Goal: Task Accomplishment & Management: Use online tool/utility

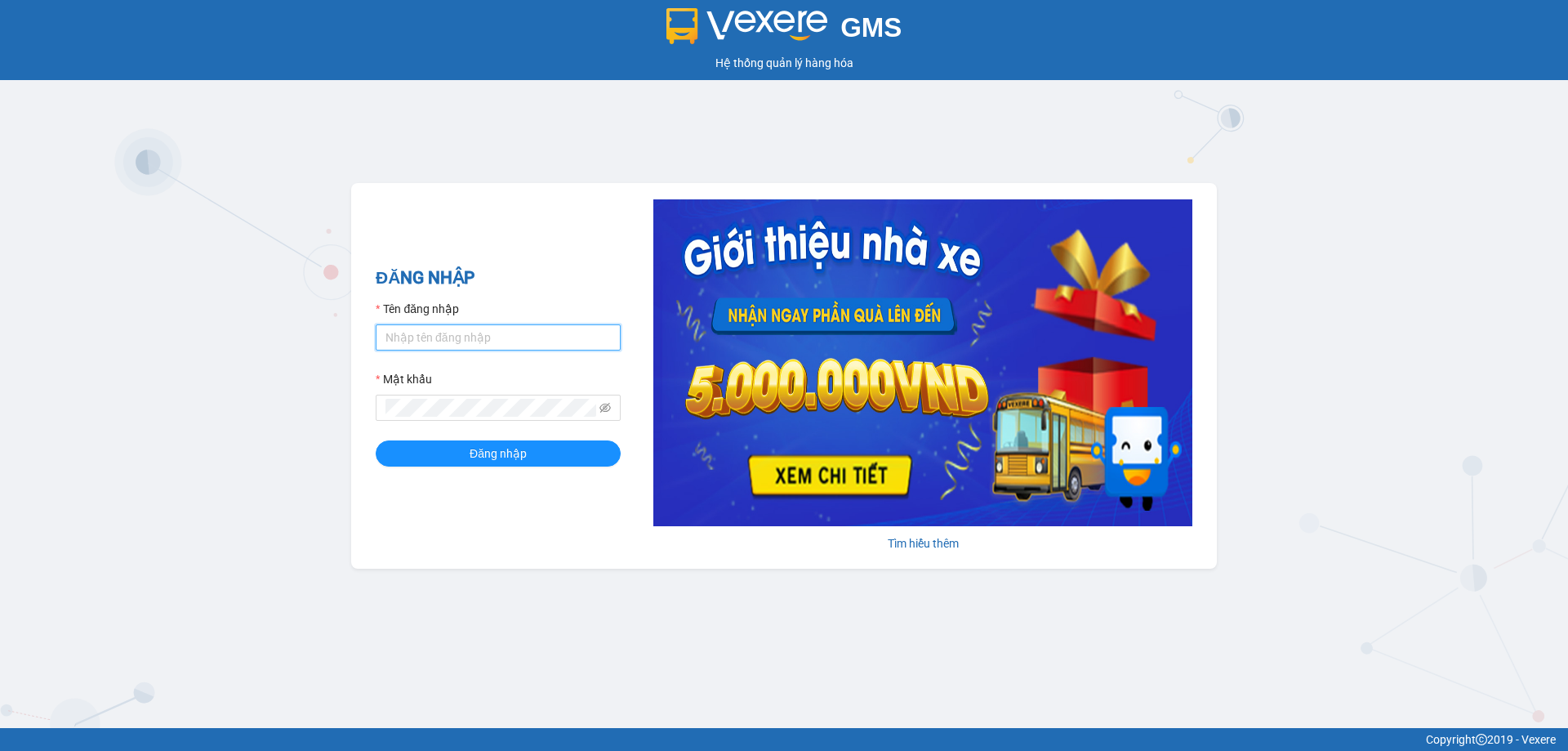
click at [527, 335] on input "Tên đăng nhập" at bounding box center [497, 336] width 245 height 26
type input "phandinhhuy.apq"
click at [375, 440] on button "Đăng nhập" at bounding box center [497, 453] width 245 height 26
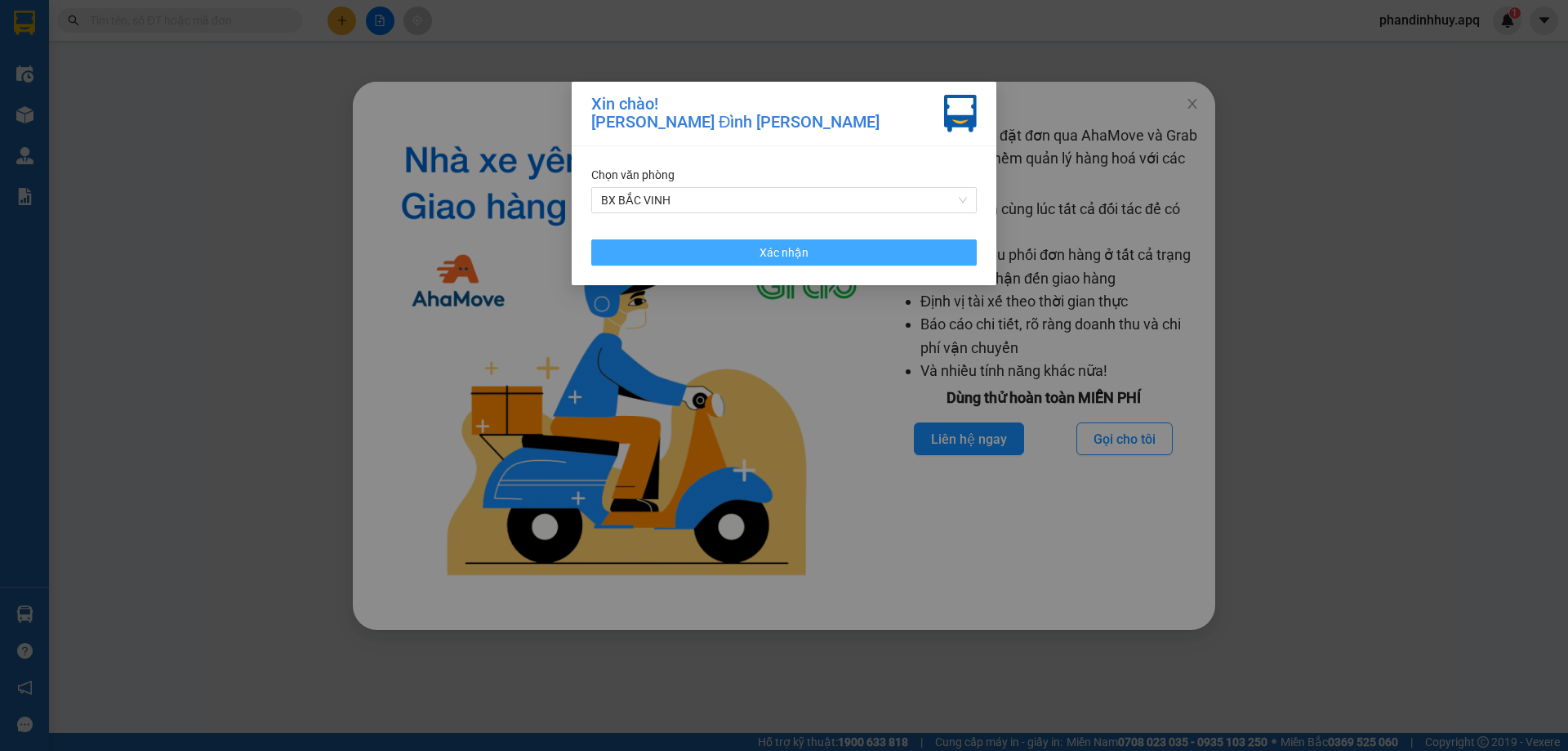
click at [826, 254] on button "Xác nhận" at bounding box center [784, 252] width 386 height 26
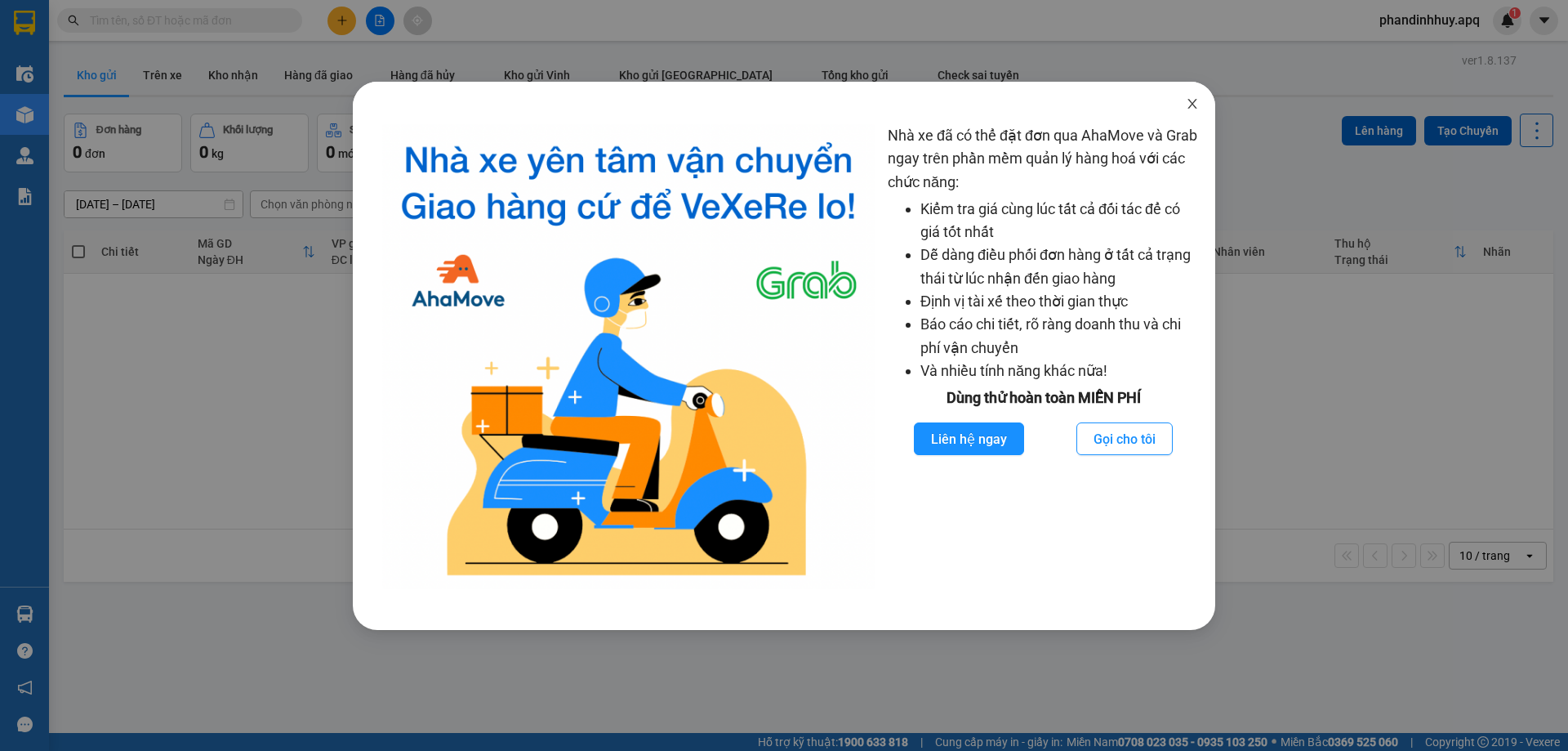
click at [1196, 100] on icon "close" at bounding box center [1193, 104] width 13 height 13
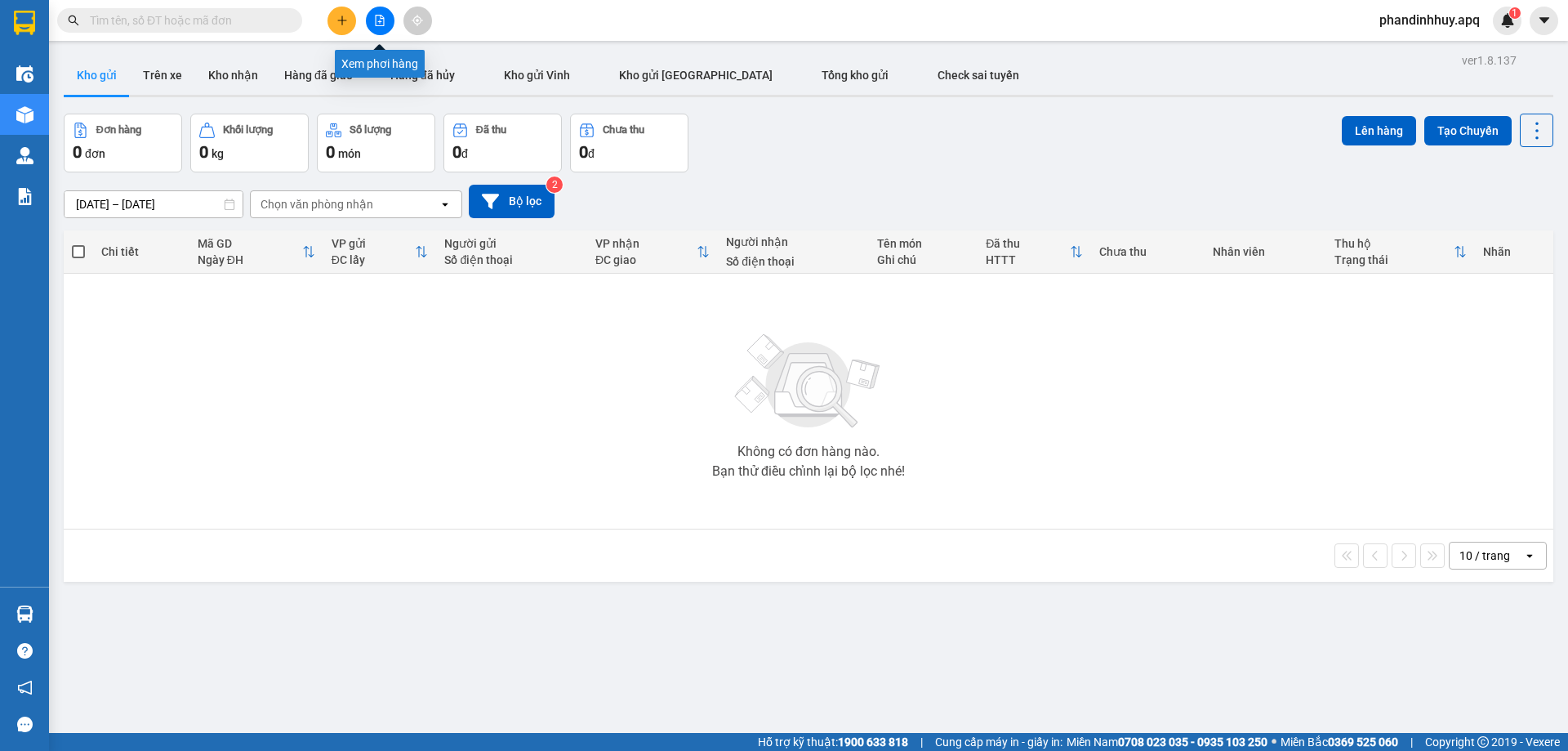
click at [375, 15] on icon "file-add" at bounding box center [379, 20] width 9 height 11
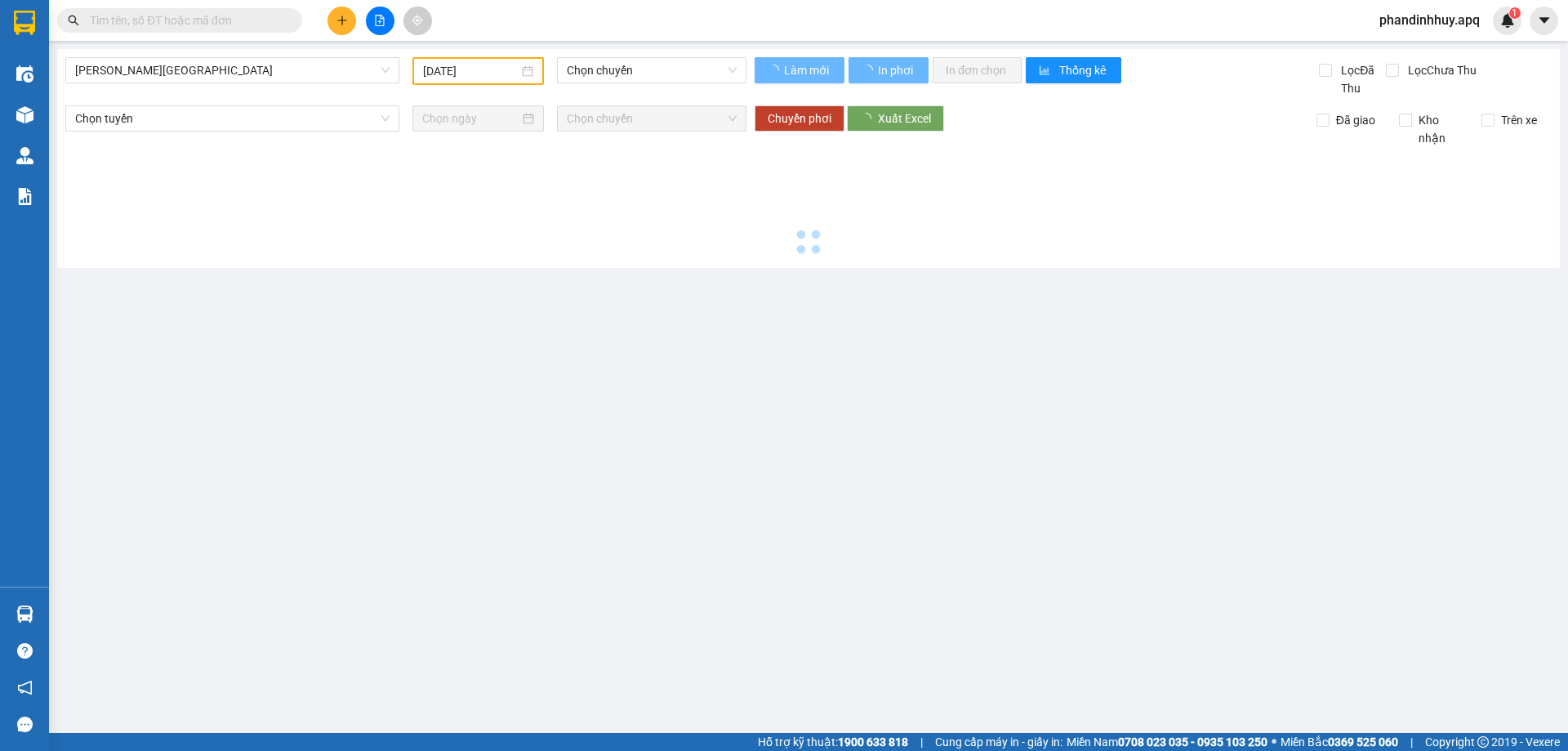
type input "[DATE]"
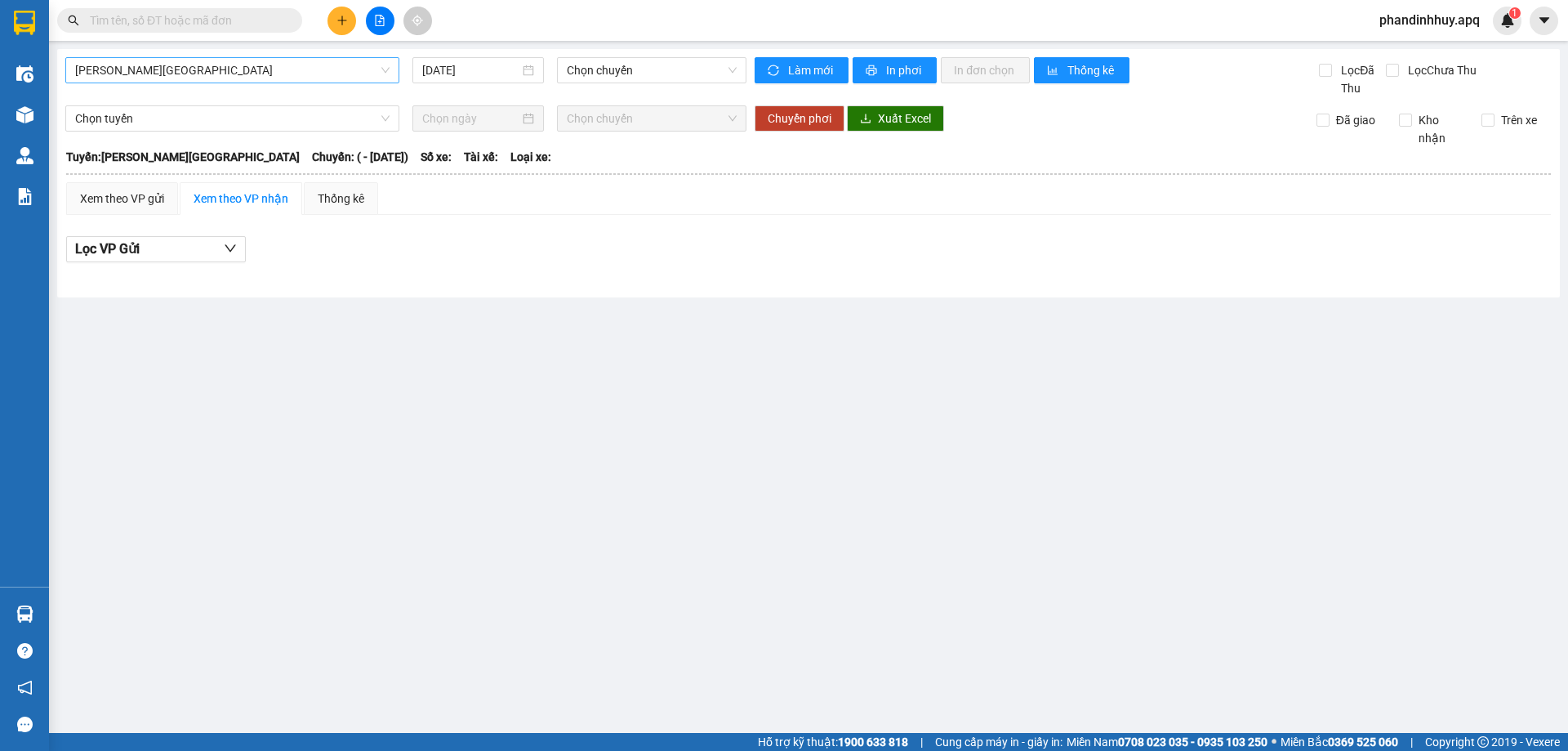
click at [243, 77] on span "[PERSON_NAME][GEOGRAPHIC_DATA]" at bounding box center [232, 71] width 314 height 25
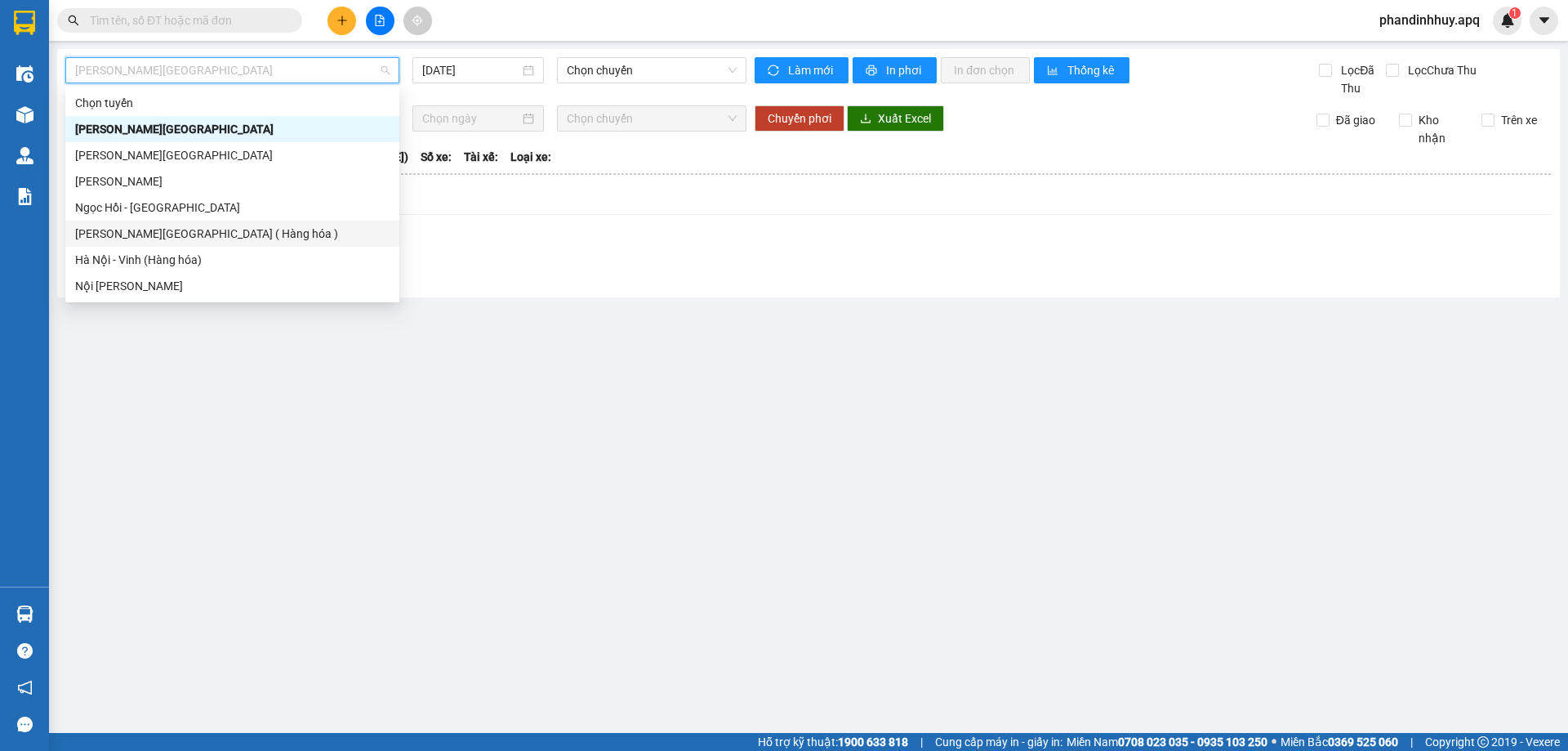
click at [187, 237] on div "[PERSON_NAME][GEOGRAPHIC_DATA] ( Hàng hóa )" at bounding box center [232, 233] width 314 height 18
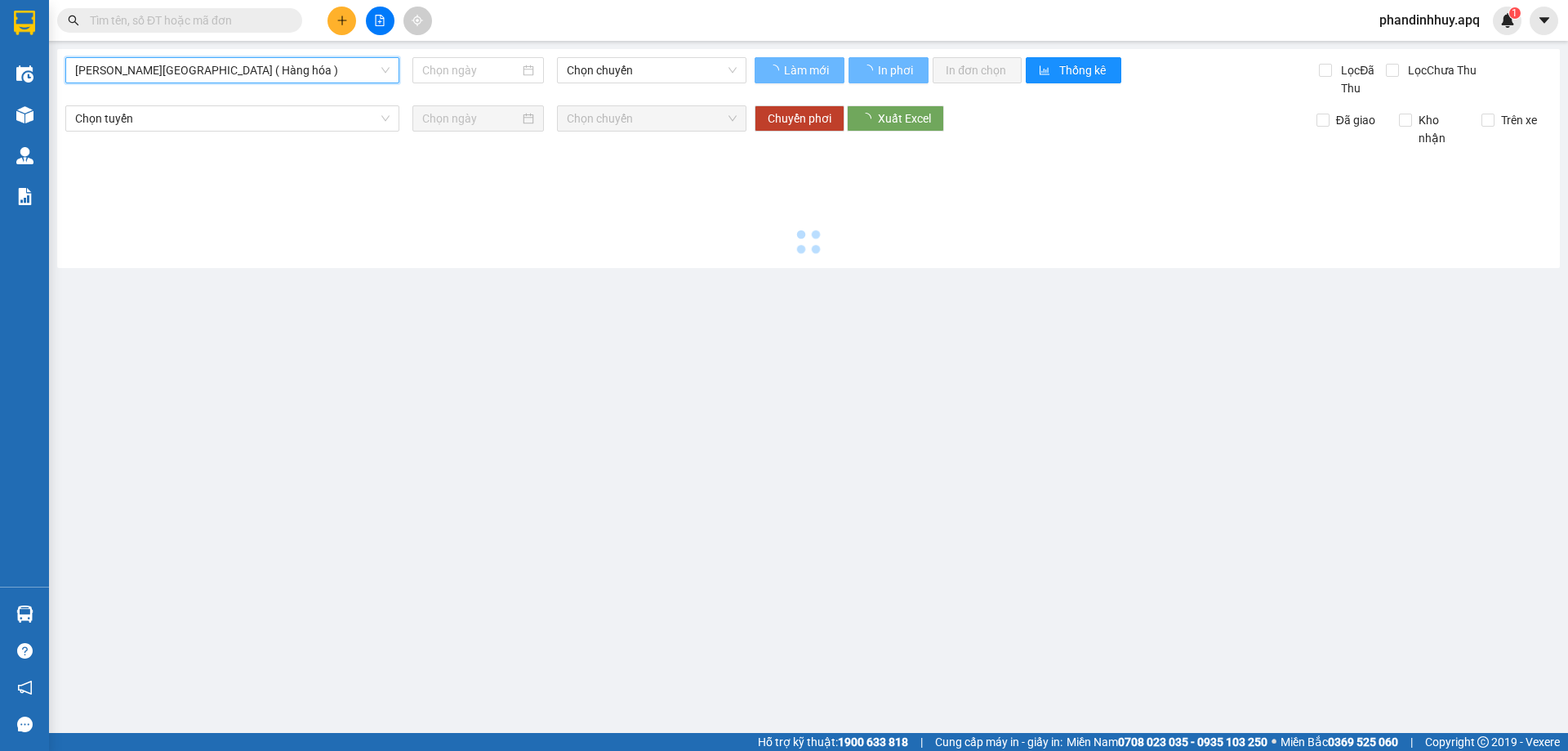
type input "[DATE]"
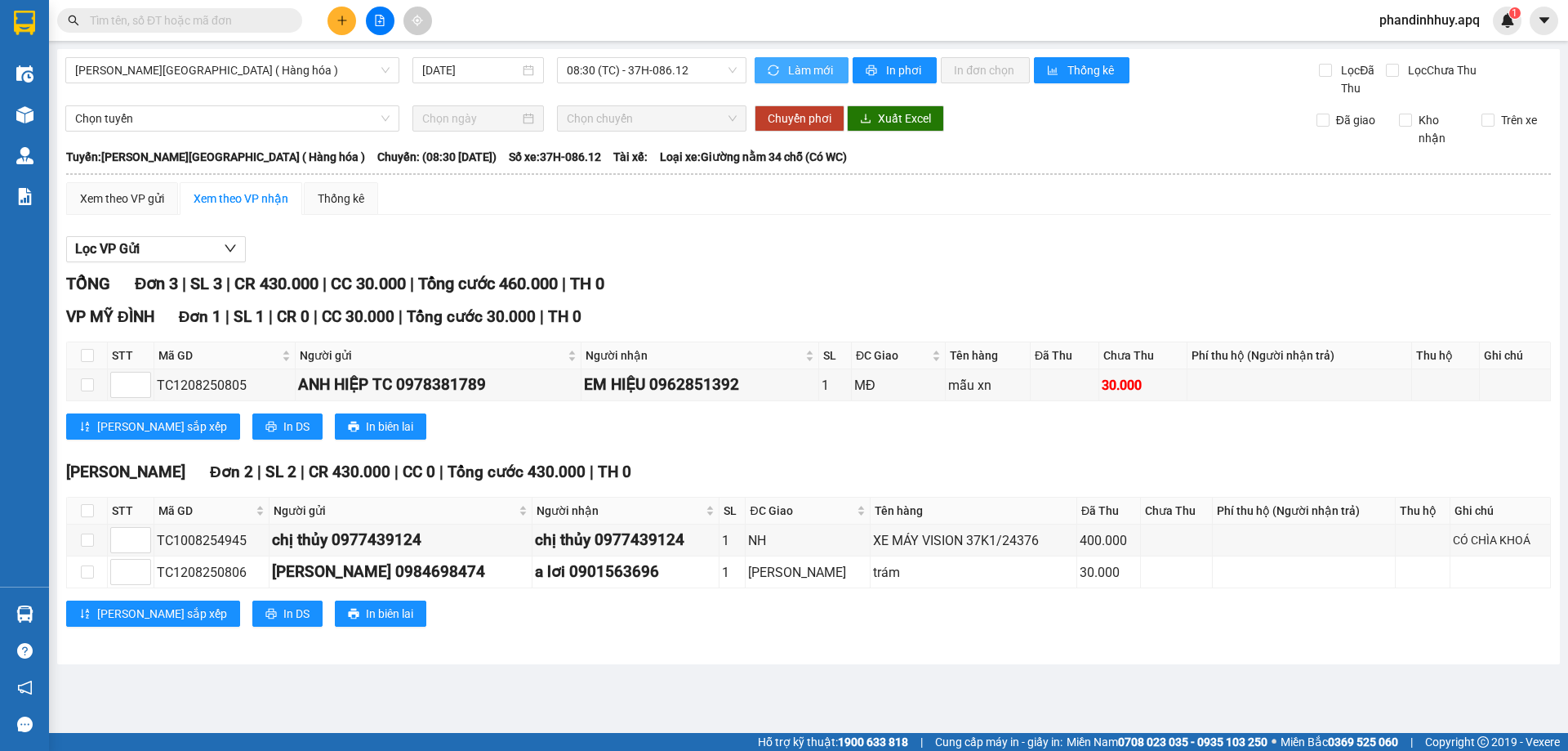
click at [816, 71] on span "Làm mới" at bounding box center [812, 70] width 48 height 18
click at [909, 68] on span "In phơi" at bounding box center [904, 70] width 37 height 18
paste input "y 0977439124"
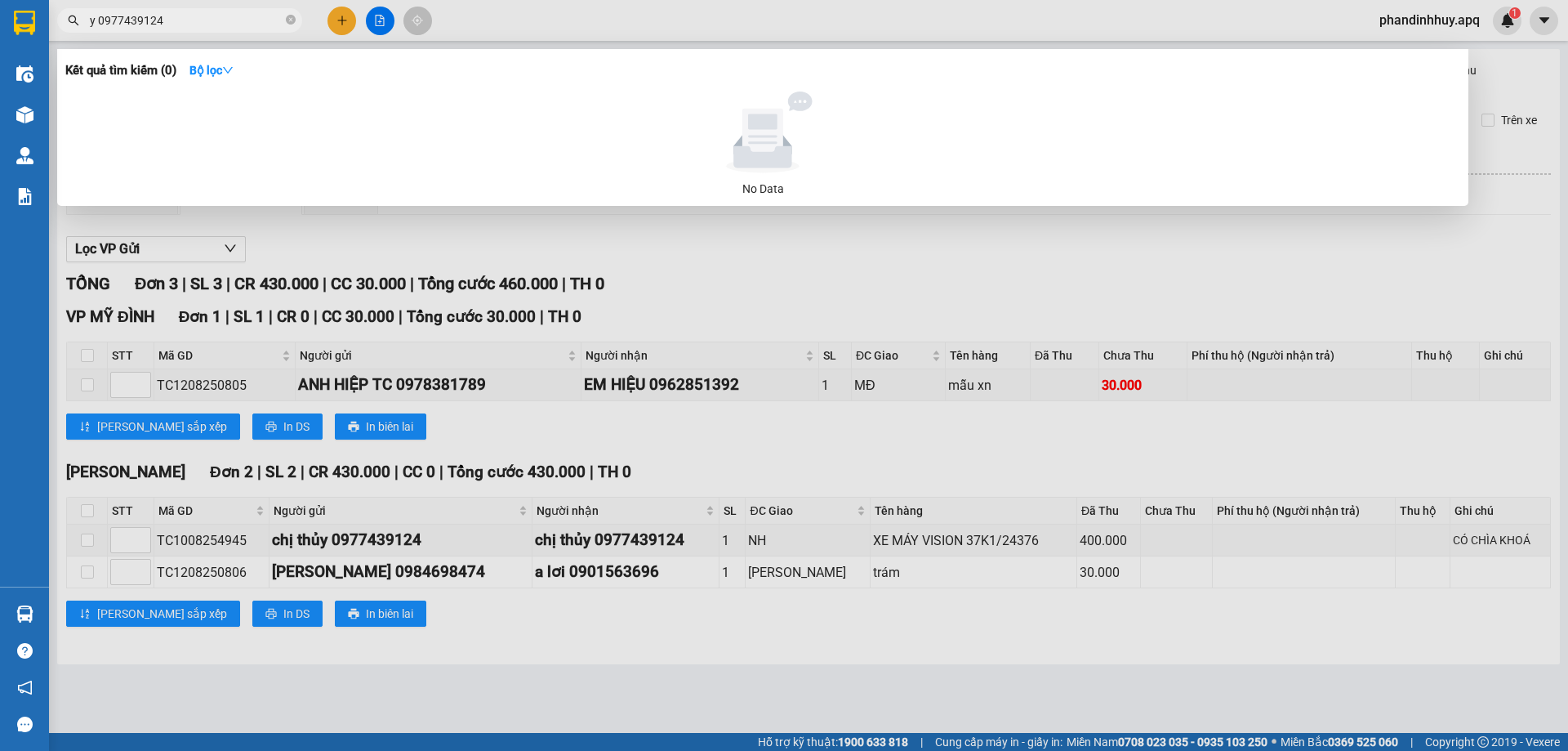
click at [97, 16] on input "y 0977439124" at bounding box center [186, 20] width 192 height 18
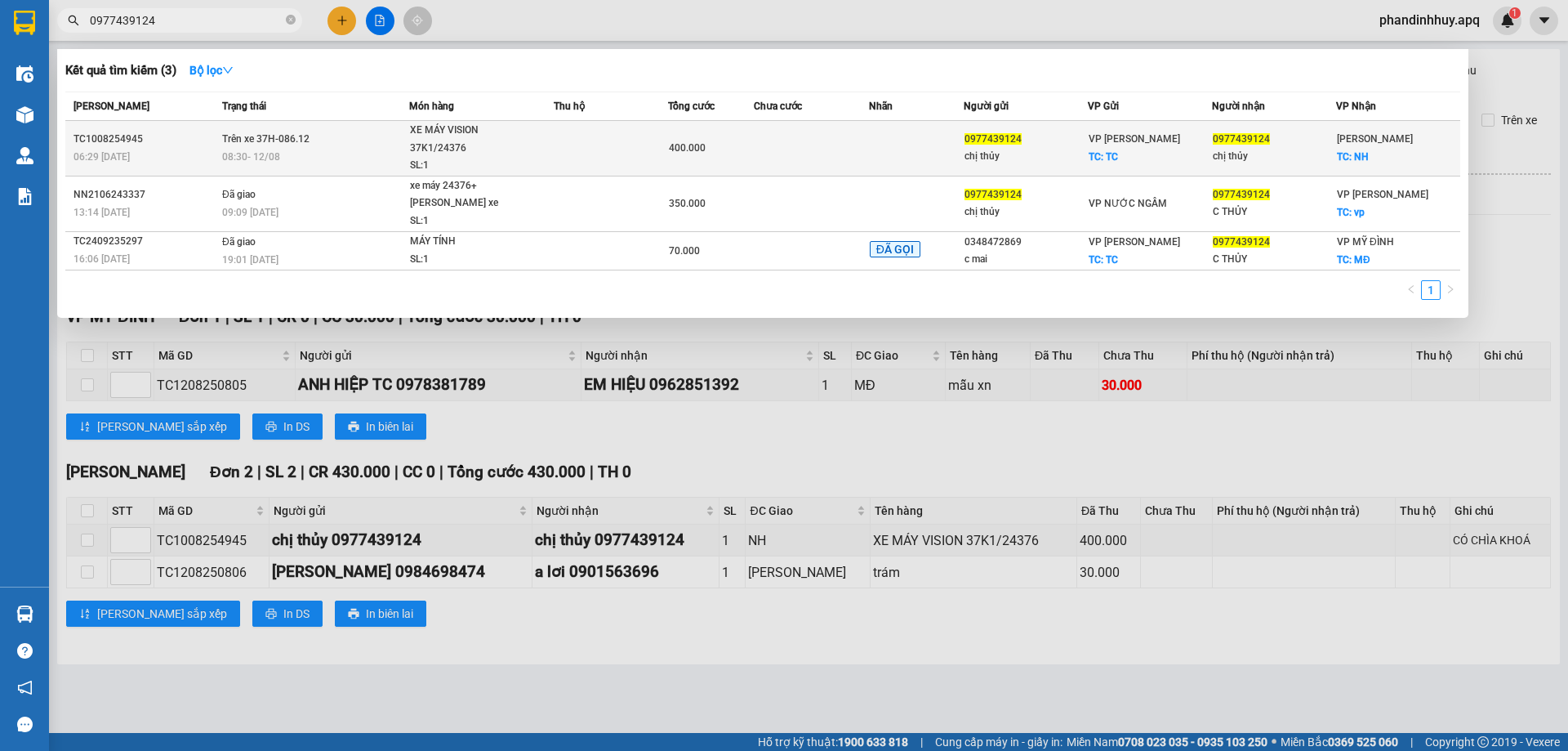
type input "0977439124"
click at [543, 151] on span "XE MÁY VISION 37K1/24376 SL: 1" at bounding box center [481, 149] width 144 height 53
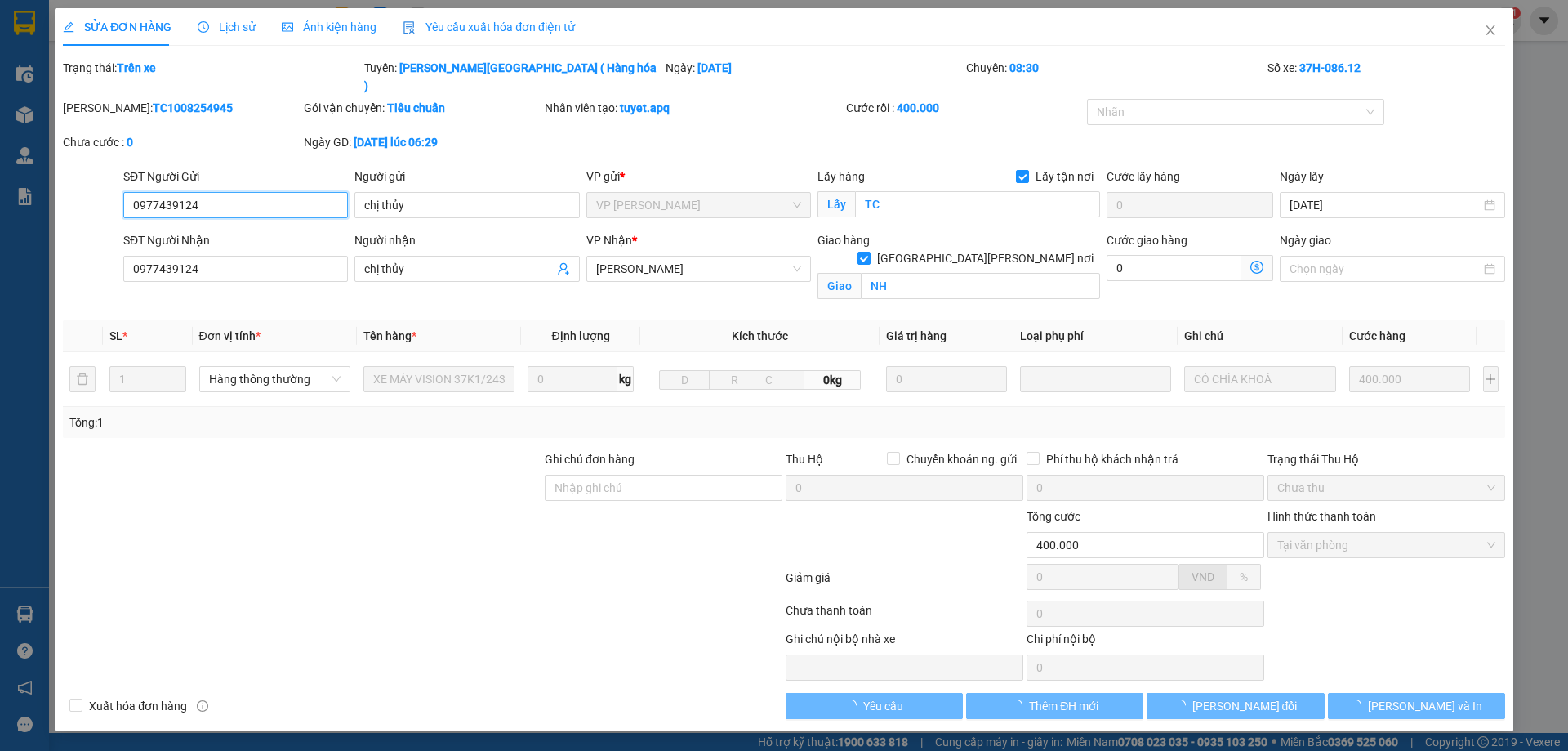
type input "0977439124"
type input "chị thủy"
checkbox input "true"
type input "TC"
type input "0977439124"
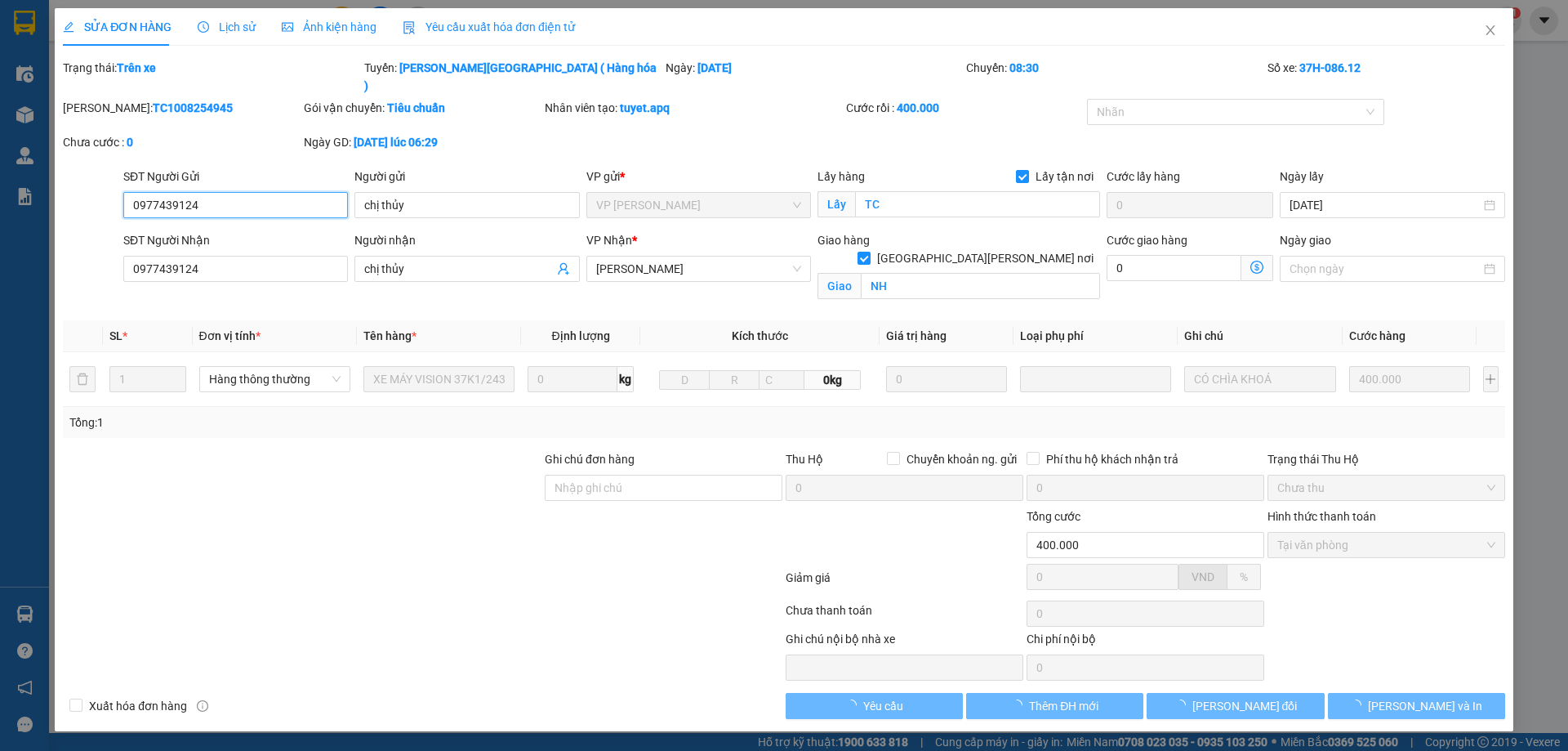
type input "chị thủy"
checkbox input "true"
type input "NH"
type input "400.000"
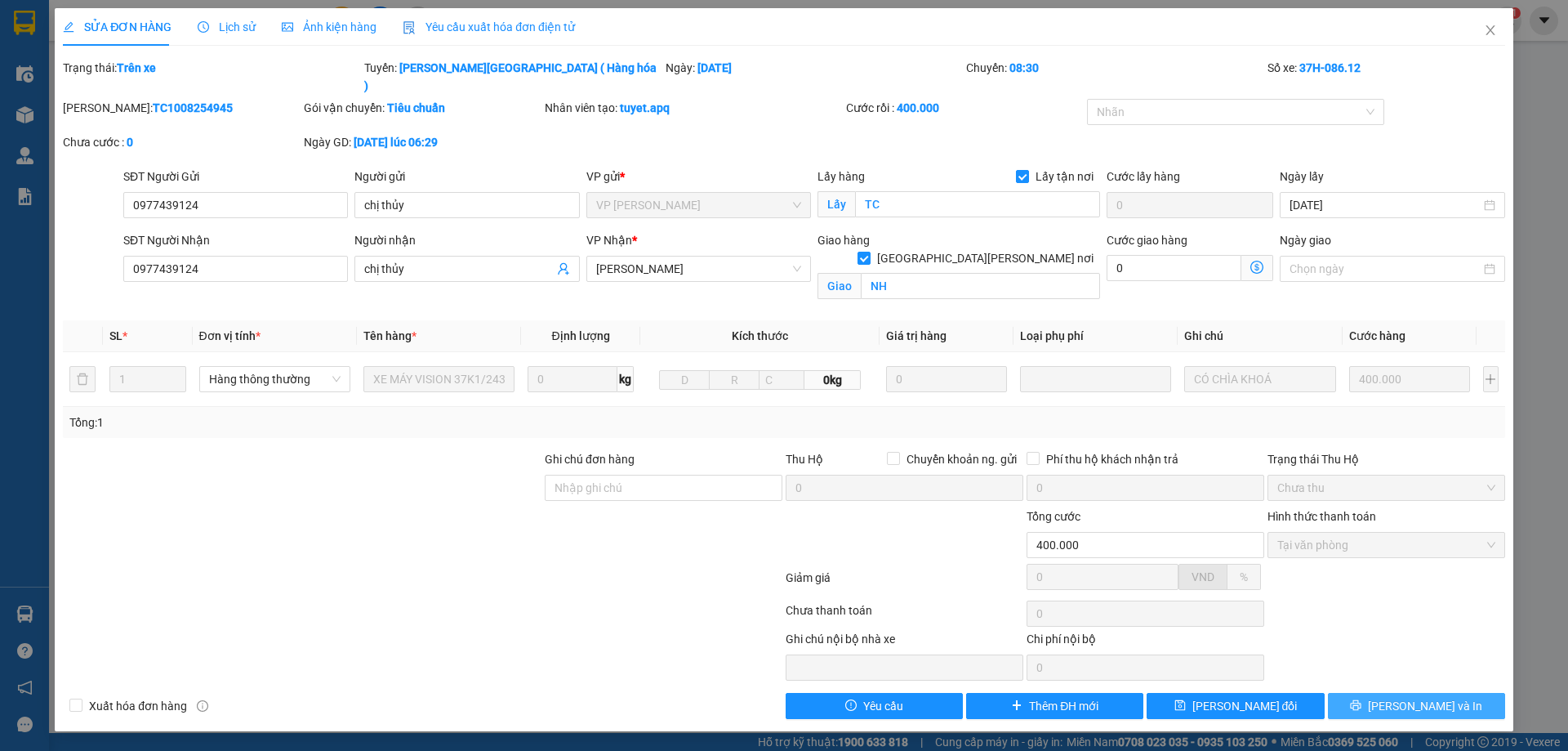
click at [1430, 697] on span "[PERSON_NAME] và In" at bounding box center [1425, 705] width 114 height 18
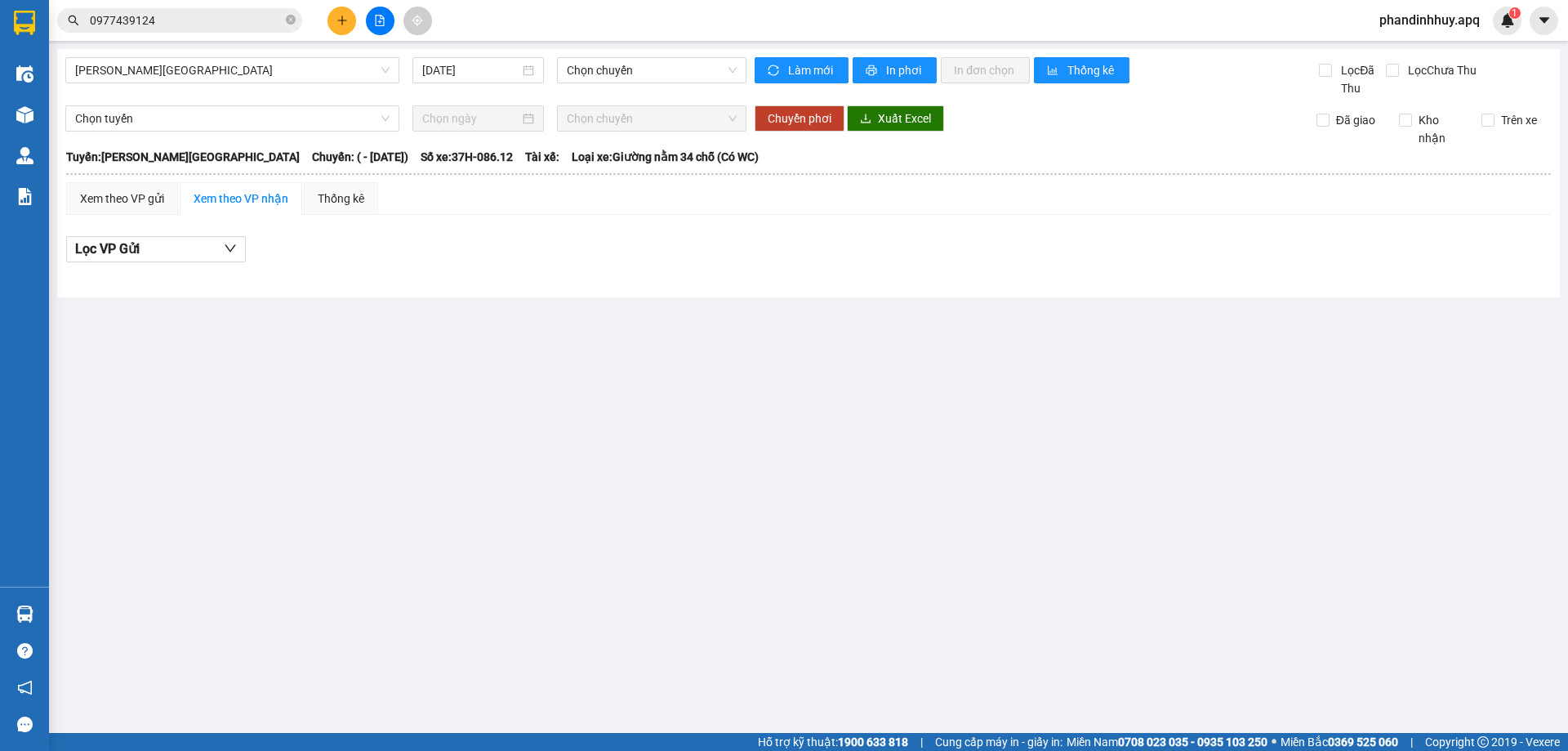
click at [383, 10] on button at bounding box center [380, 21] width 29 height 29
click at [328, 70] on span "[PERSON_NAME][GEOGRAPHIC_DATA]" at bounding box center [232, 71] width 314 height 25
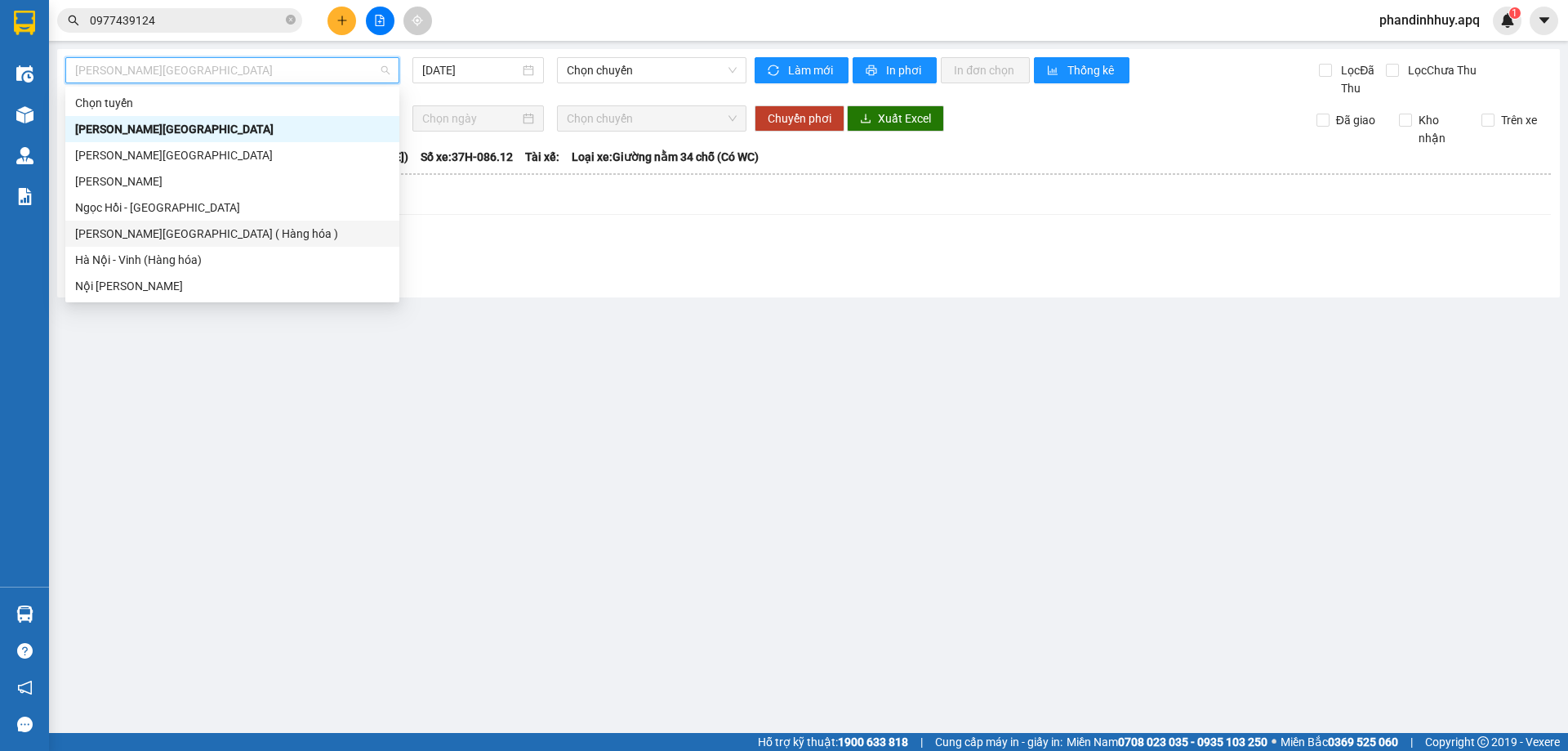
click at [249, 237] on div "[PERSON_NAME][GEOGRAPHIC_DATA] ( Hàng hóa )" at bounding box center [232, 233] width 314 height 18
type input "[DATE]"
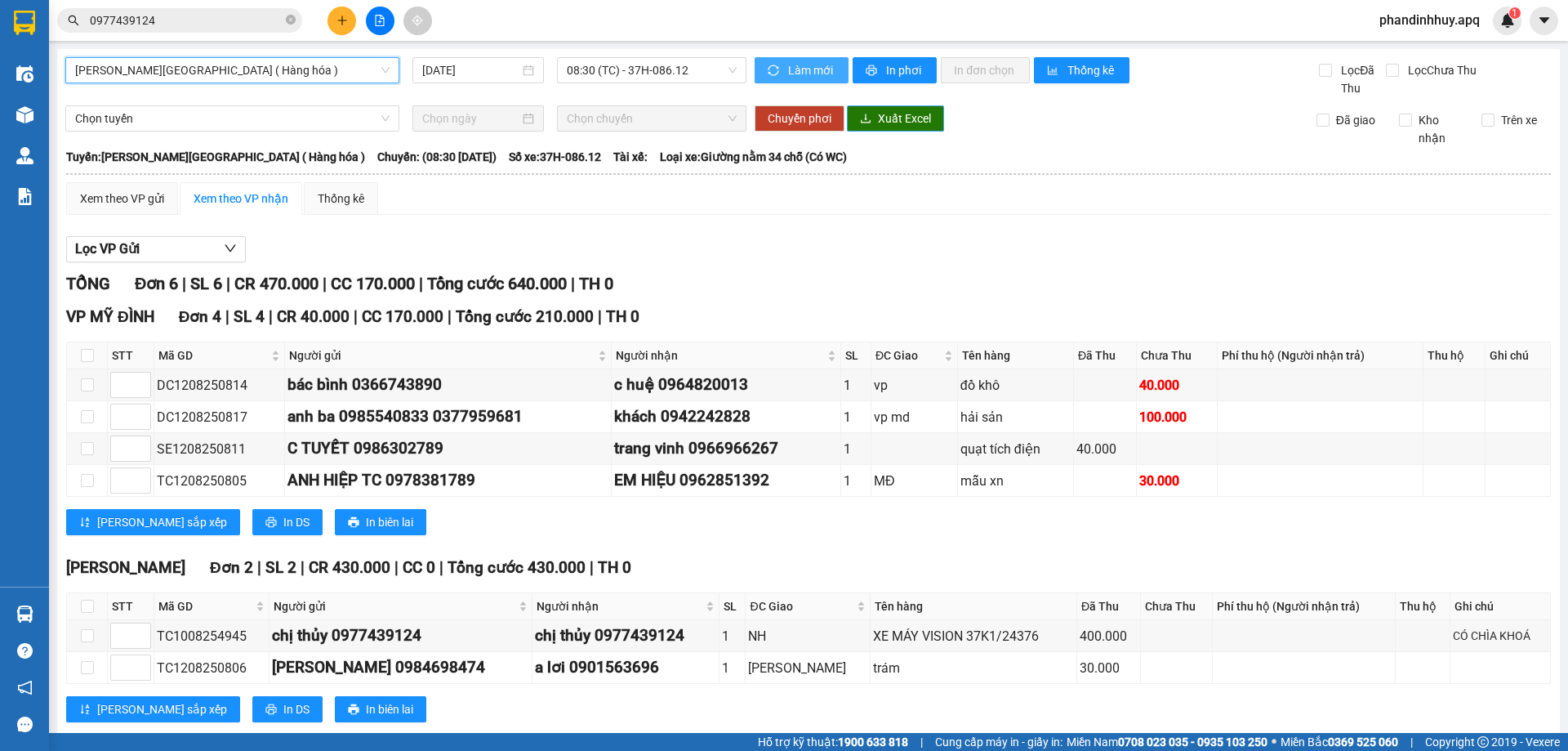
click at [800, 64] on span "Làm mới" at bounding box center [812, 70] width 48 height 18
click at [727, 67] on span "08:30 (TC) - 37H-086.12" at bounding box center [652, 71] width 170 height 25
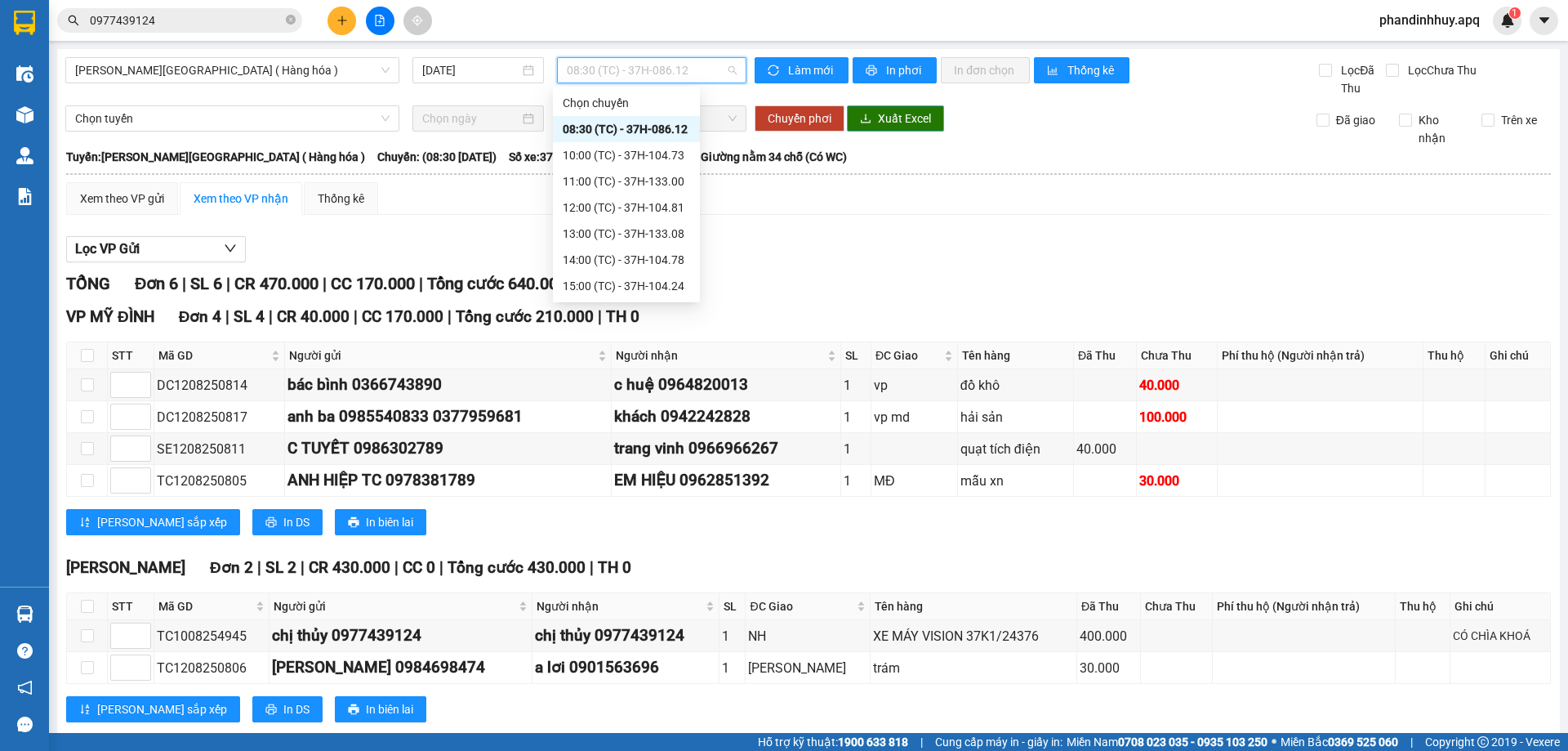
click at [661, 126] on div "08:30 (TC) - 37H-086.12" at bounding box center [627, 129] width 128 height 18
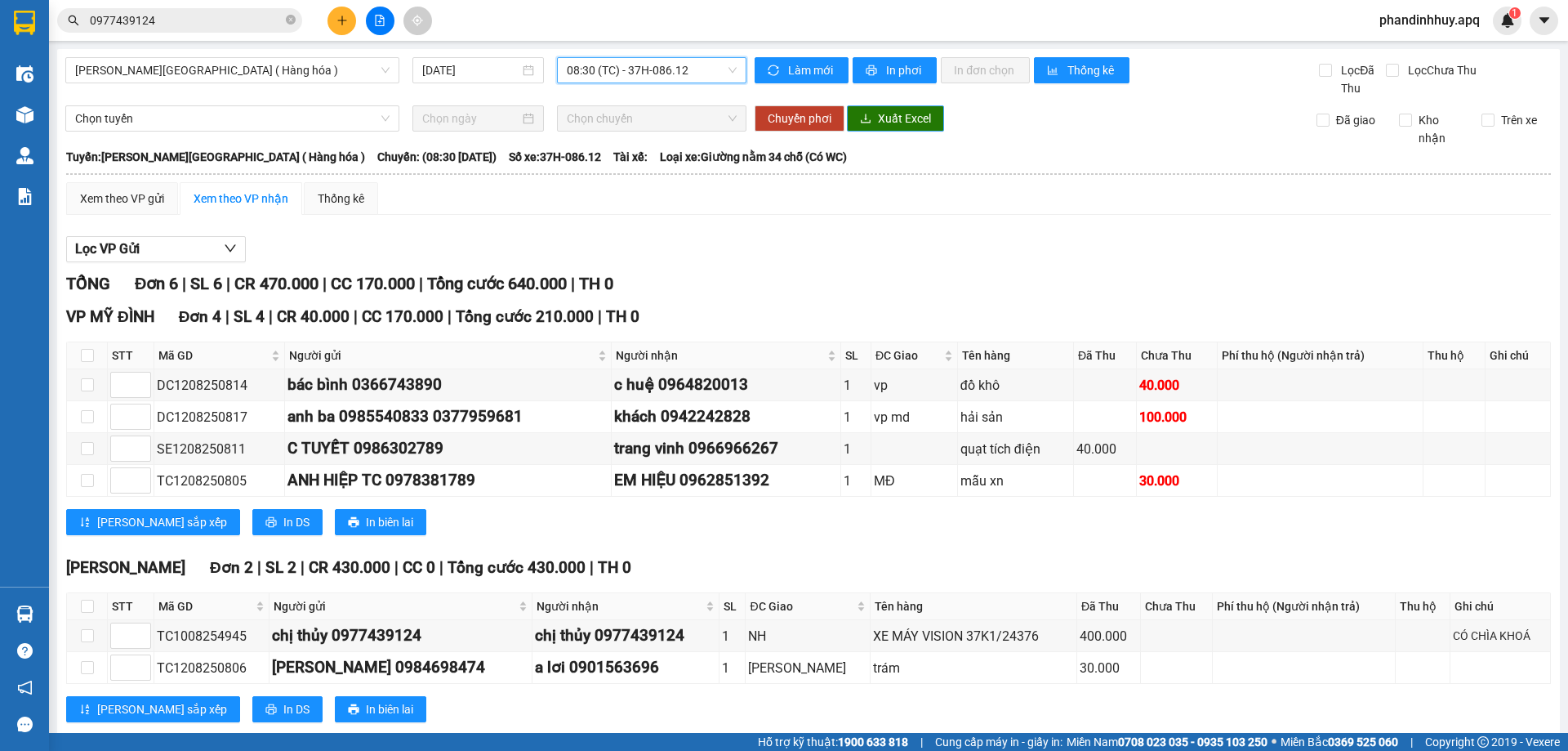
click at [730, 66] on span "08:30 (TC) - 37H-086.12" at bounding box center [652, 71] width 170 height 25
click at [342, 19] on icon "plus" at bounding box center [341, 19] width 1 height 9
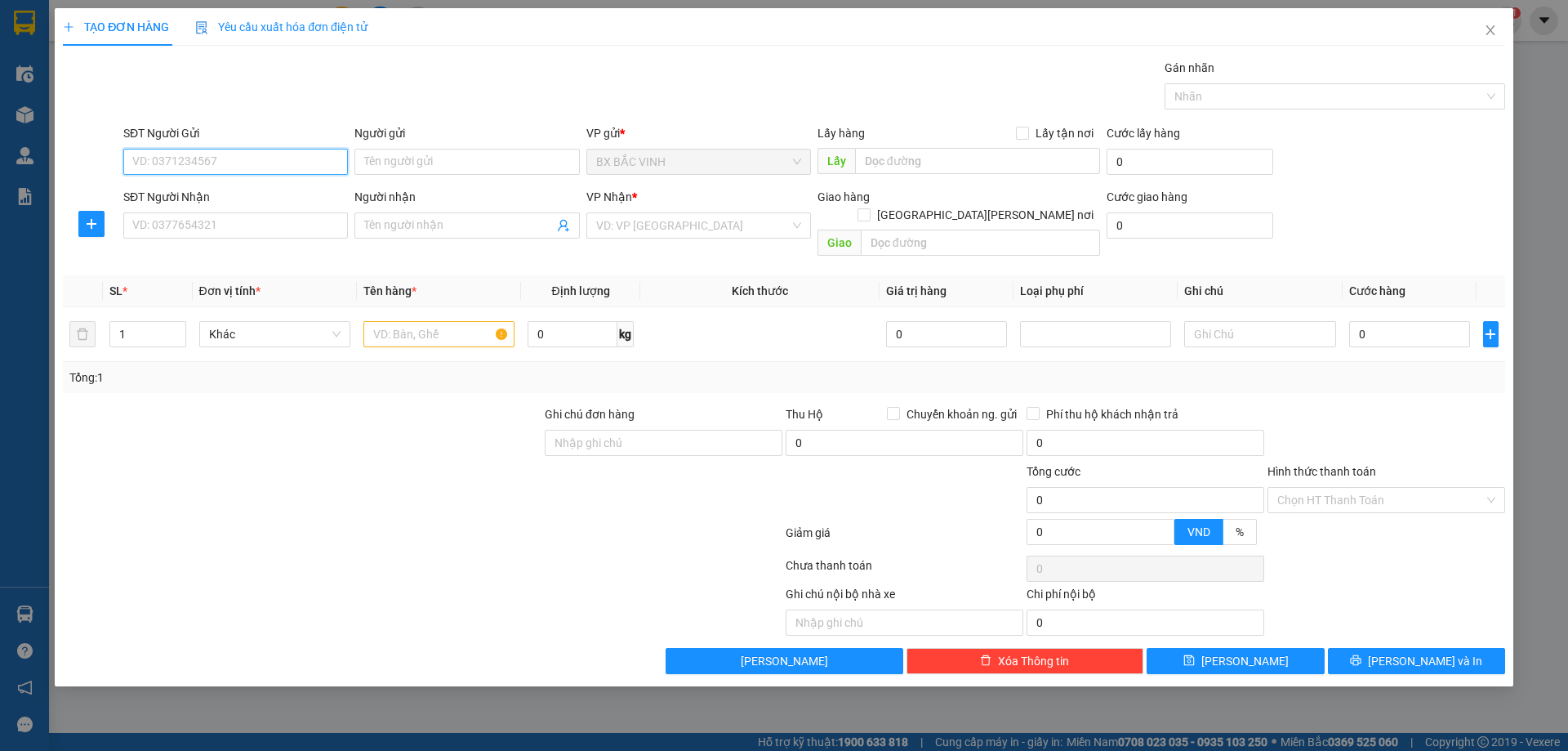
click at [261, 172] on input "SĐT Người Gửi" at bounding box center [235, 161] width 225 height 26
type input "0986766618"
click at [267, 192] on div "0986766618 - Chị Hằng" at bounding box center [235, 194] width 205 height 18
type input "Chị Hằng"
type input "0986766618"
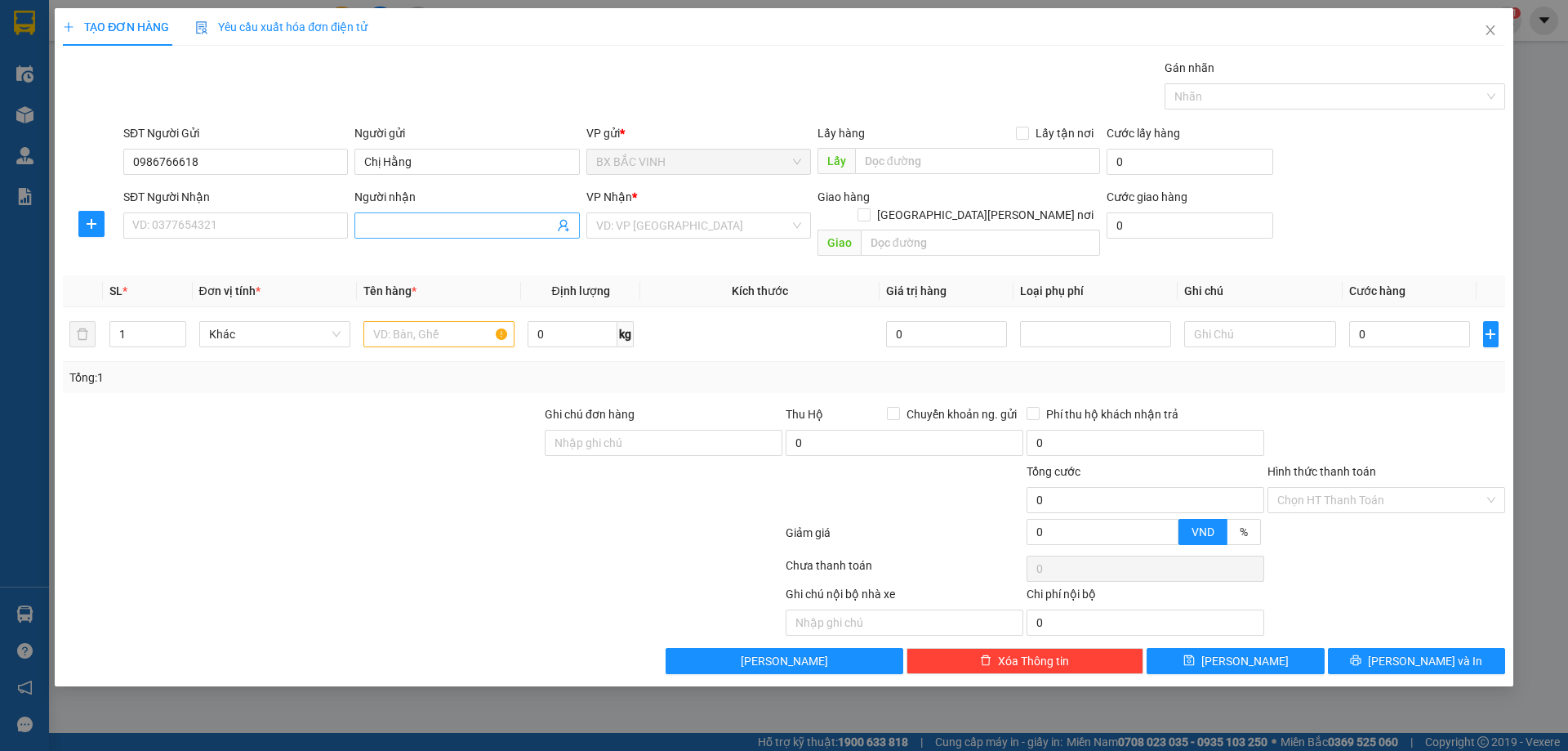
click at [563, 227] on icon "user-add" at bounding box center [564, 226] width 13 height 13
click at [591, 183] on span "a quý" at bounding box center [588, 185] width 28 height 13
type input "0392320715"
type input "a quý"
click at [917, 230] on input "text" at bounding box center [979, 242] width 239 height 26
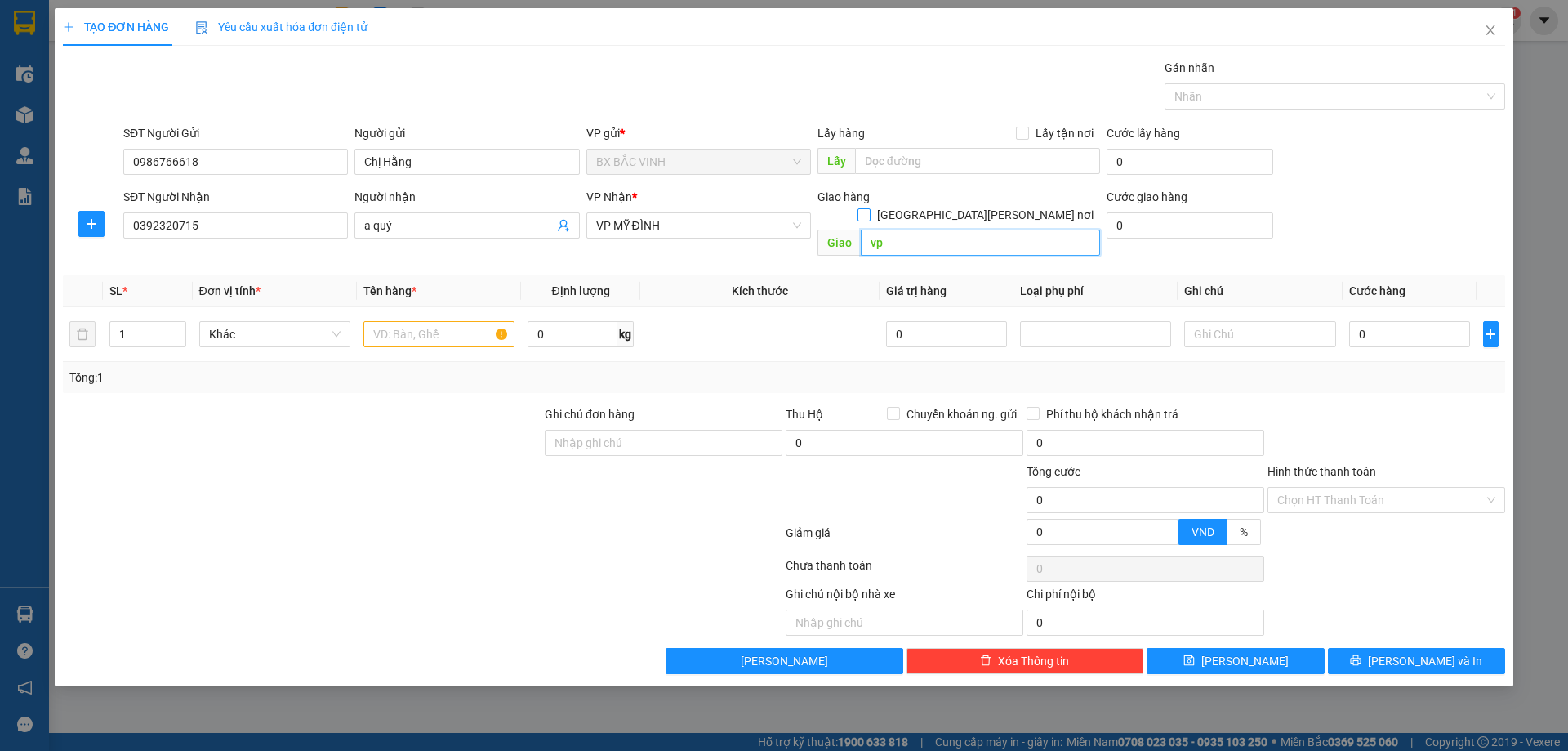
type input "vp"
click at [1031, 206] on span "[GEOGRAPHIC_DATA][PERSON_NAME] nơi" at bounding box center [985, 214] width 230 height 18
click at [869, 209] on input "[GEOGRAPHIC_DATA][PERSON_NAME] nơi" at bounding box center [863, 214] width 11 height 11
checkbox input "true"
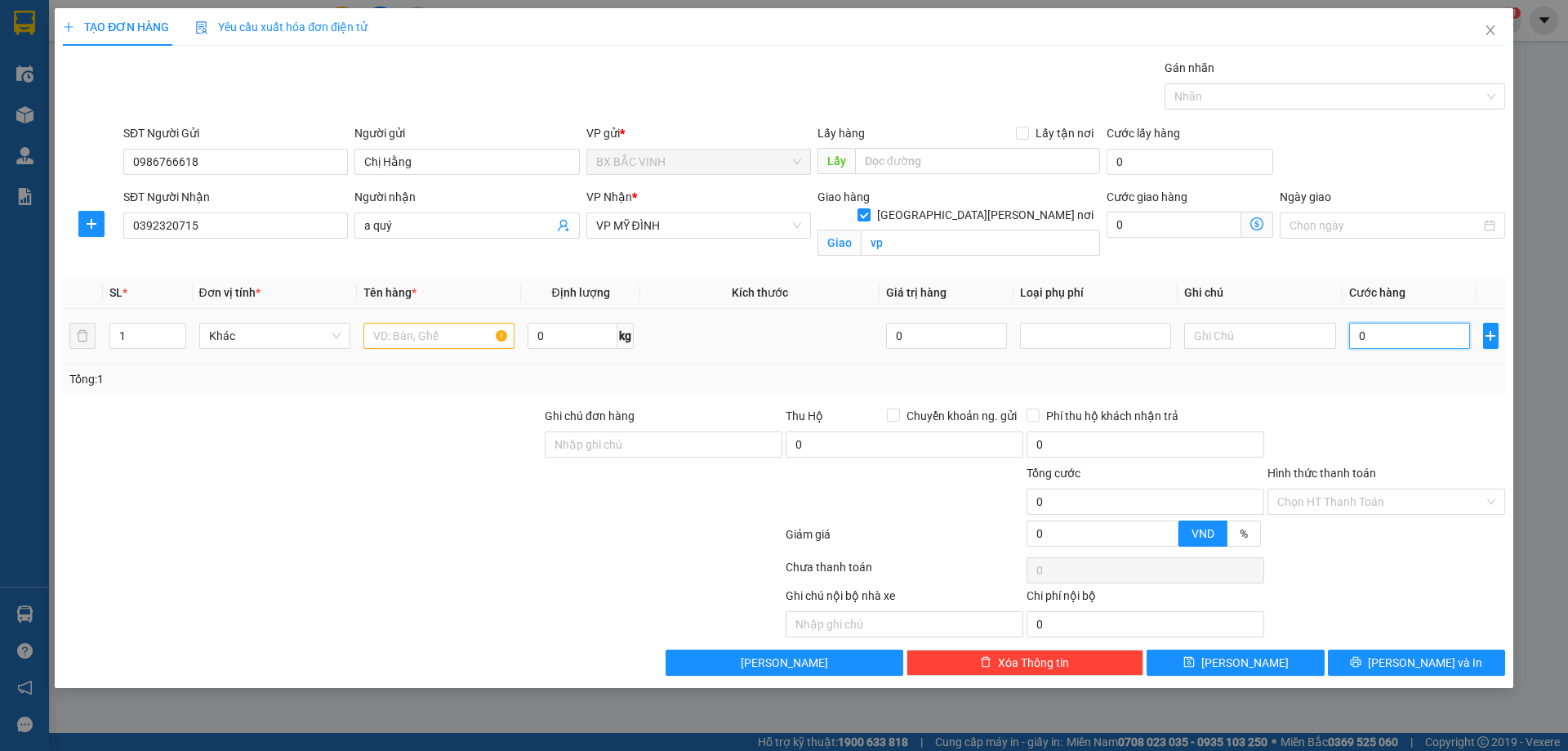
click at [1386, 330] on input "0" at bounding box center [1410, 335] width 122 height 26
click at [1406, 338] on input "0" at bounding box center [1410, 335] width 122 height 26
type input "04"
type input "4"
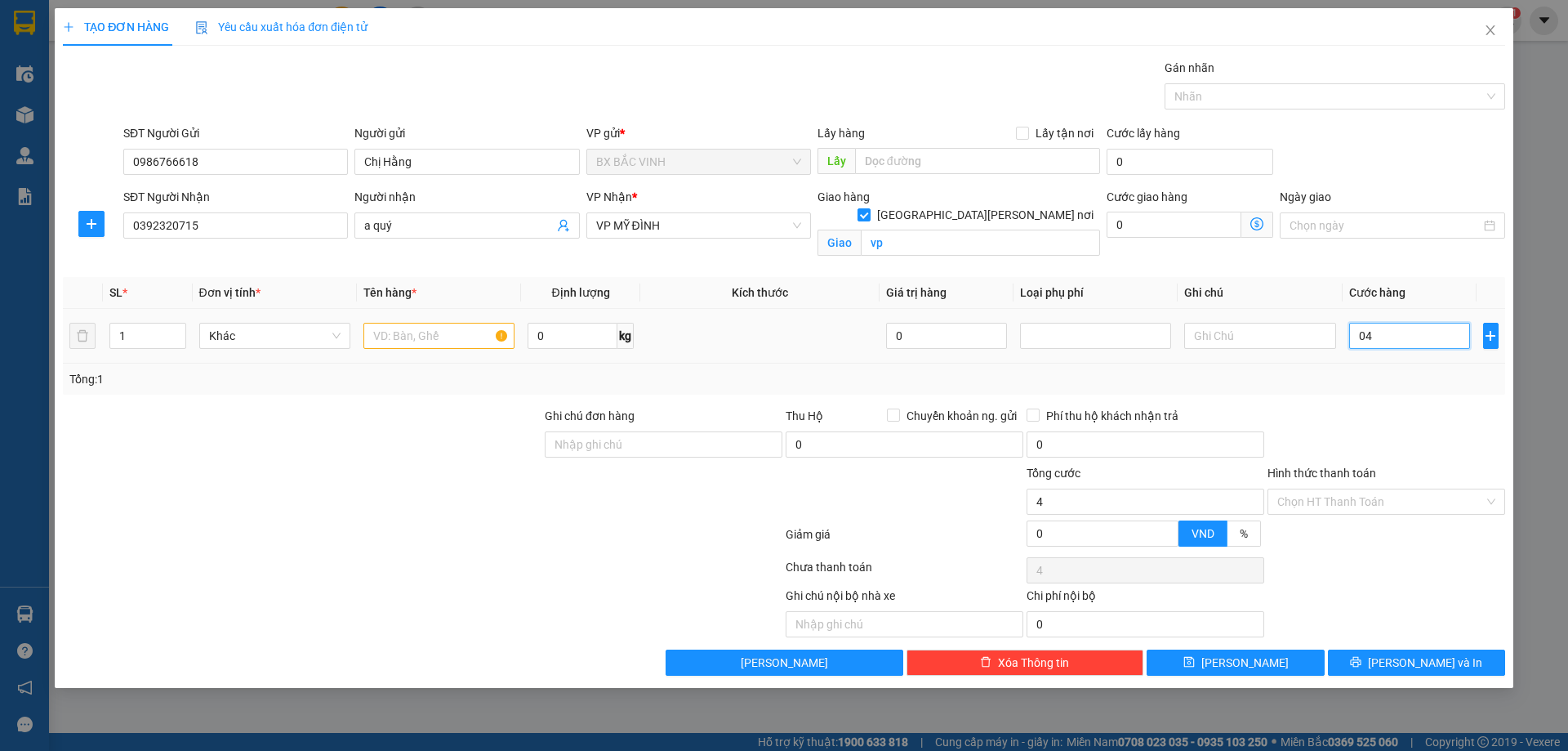
type input "040"
type input "40"
type input "0.400"
type input "400"
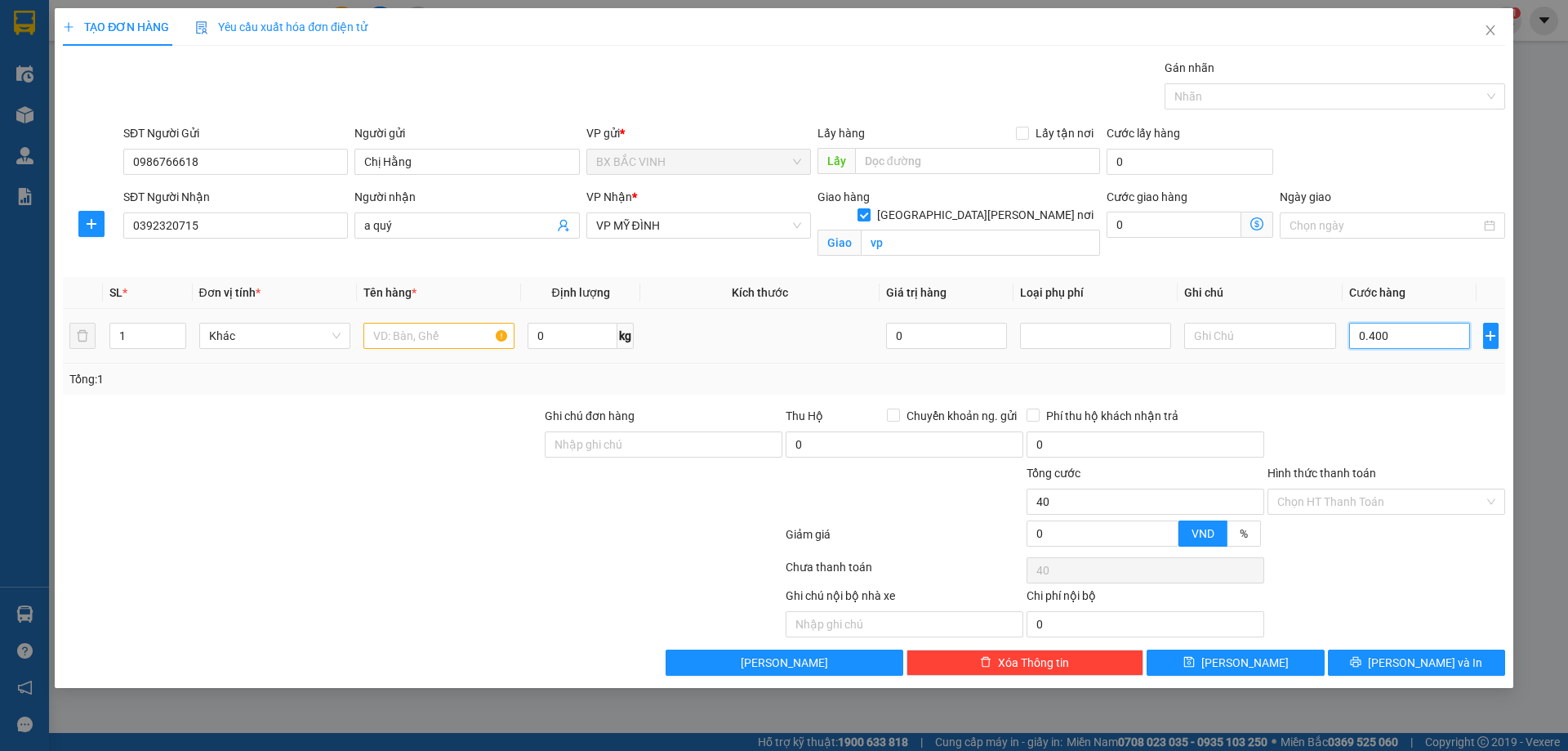
type input "400"
type input "04.000"
type input "4.000"
type input "040.000"
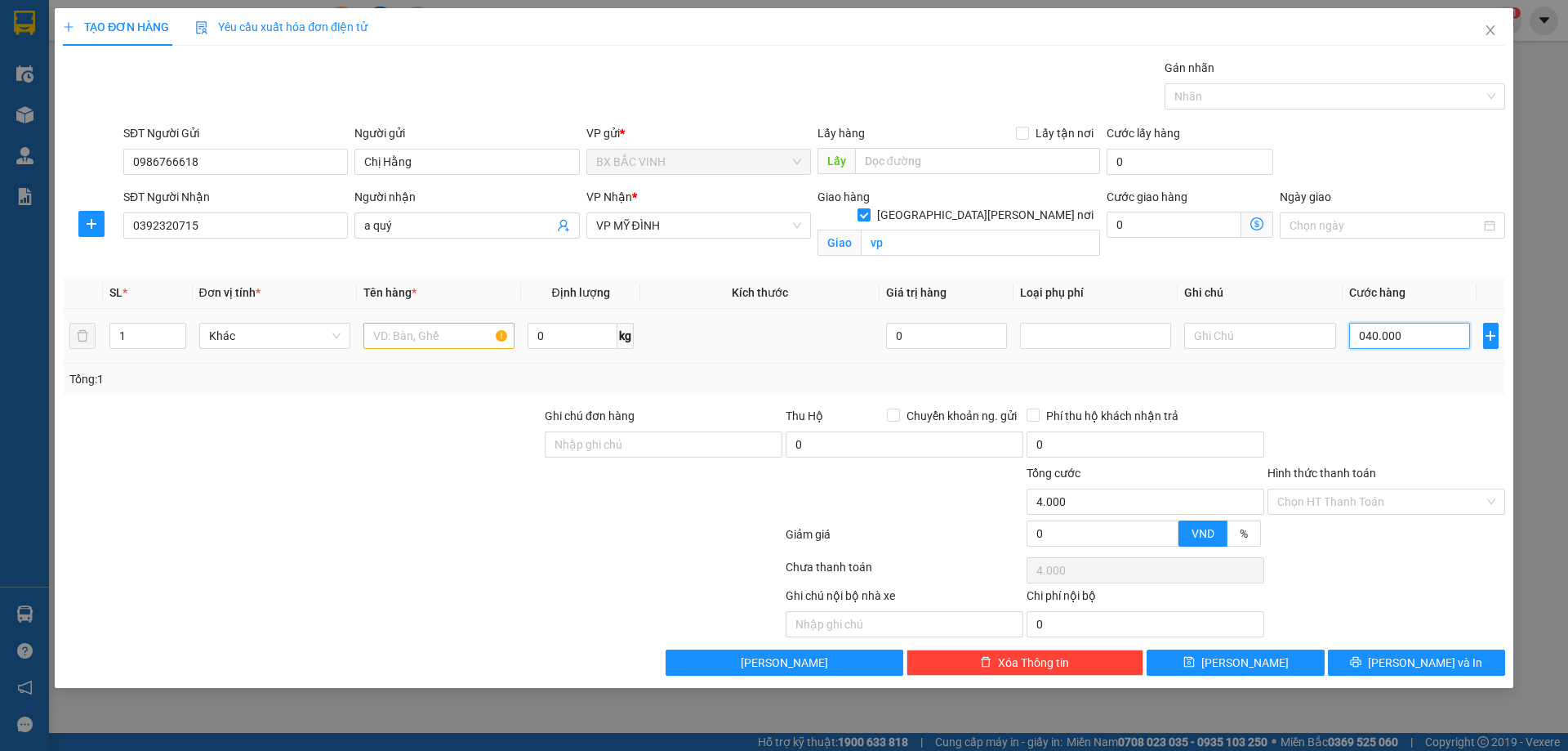
type input "40.000"
click at [429, 340] on input "text" at bounding box center [438, 335] width 151 height 26
type input "thực phâm"
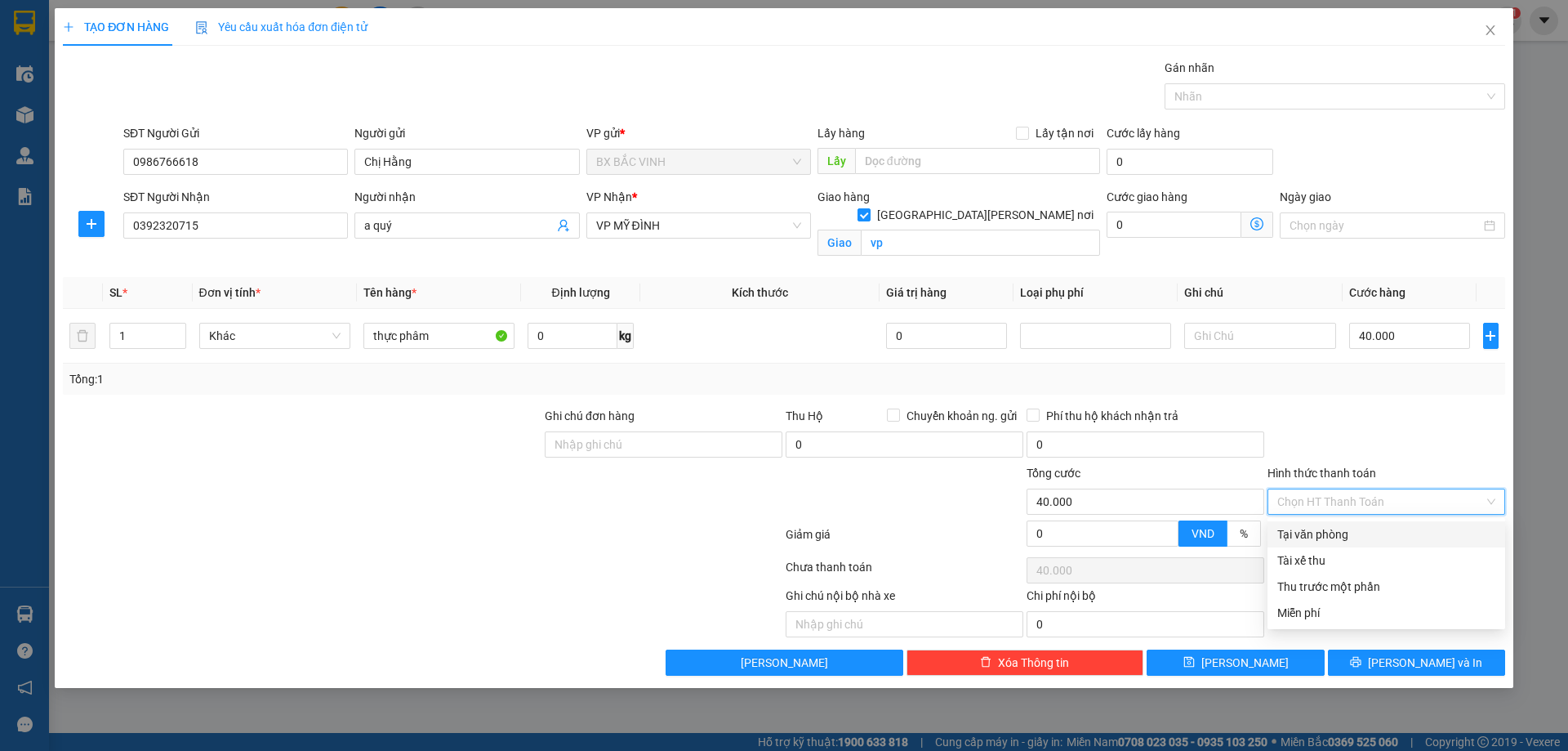
click at [1397, 497] on input "Hình thức thanh toán" at bounding box center [1380, 501] width 207 height 25
click at [1330, 535] on div "Tại văn phòng" at bounding box center [1386, 534] width 218 height 18
type input "0"
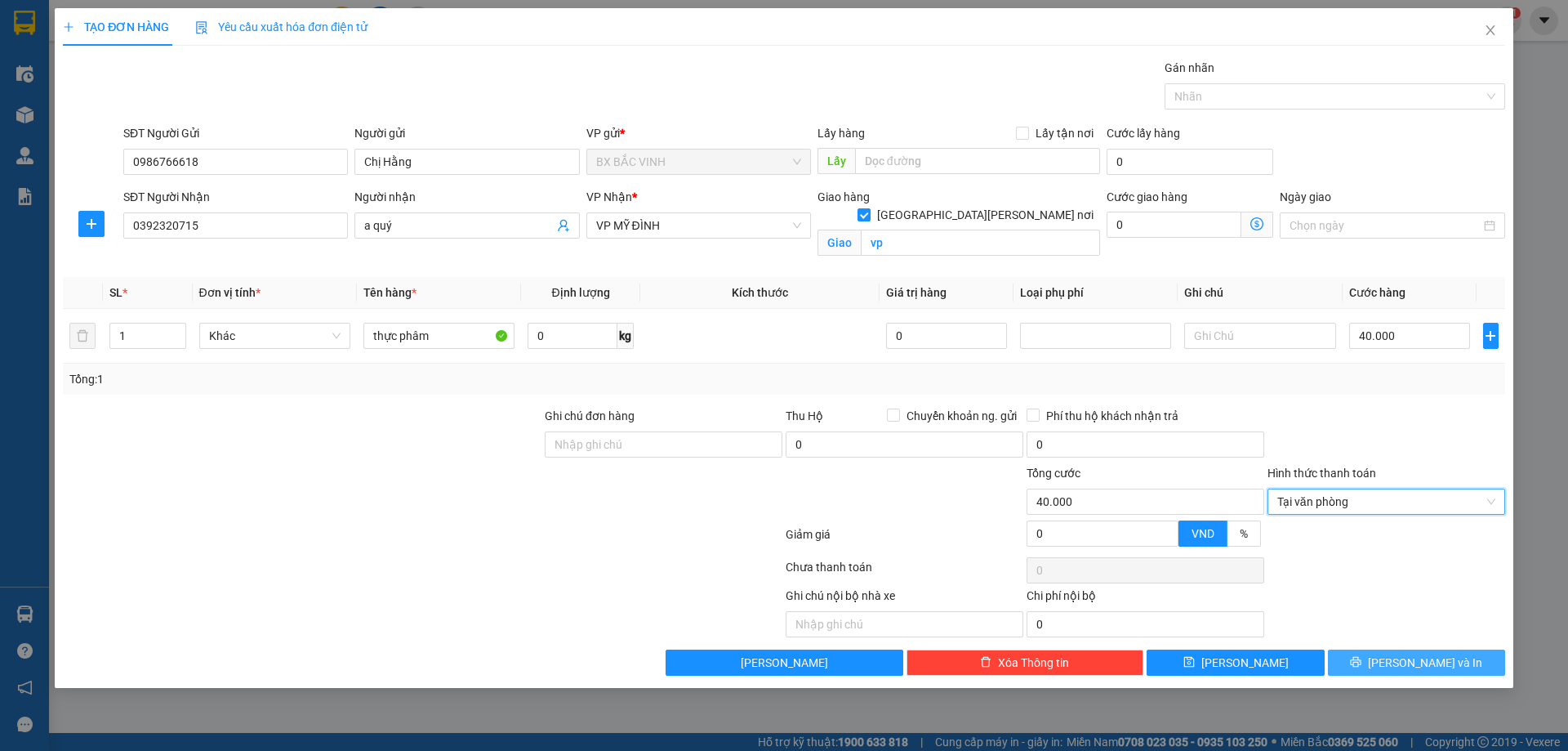
click at [1426, 659] on span "[PERSON_NAME] và In" at bounding box center [1425, 662] width 114 height 18
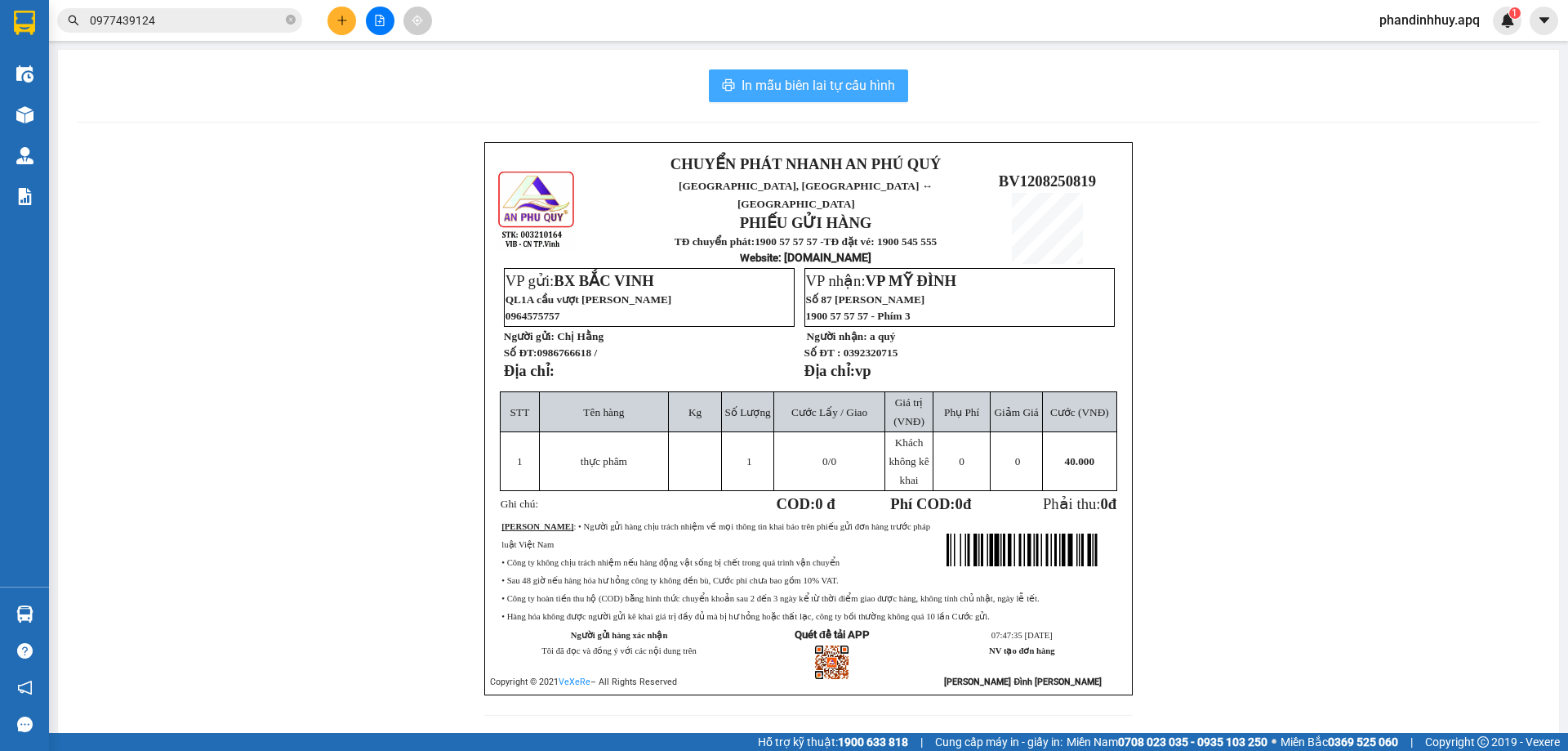
click at [854, 71] on button "In mẫu biên lai tự cấu hình" at bounding box center [808, 86] width 199 height 32
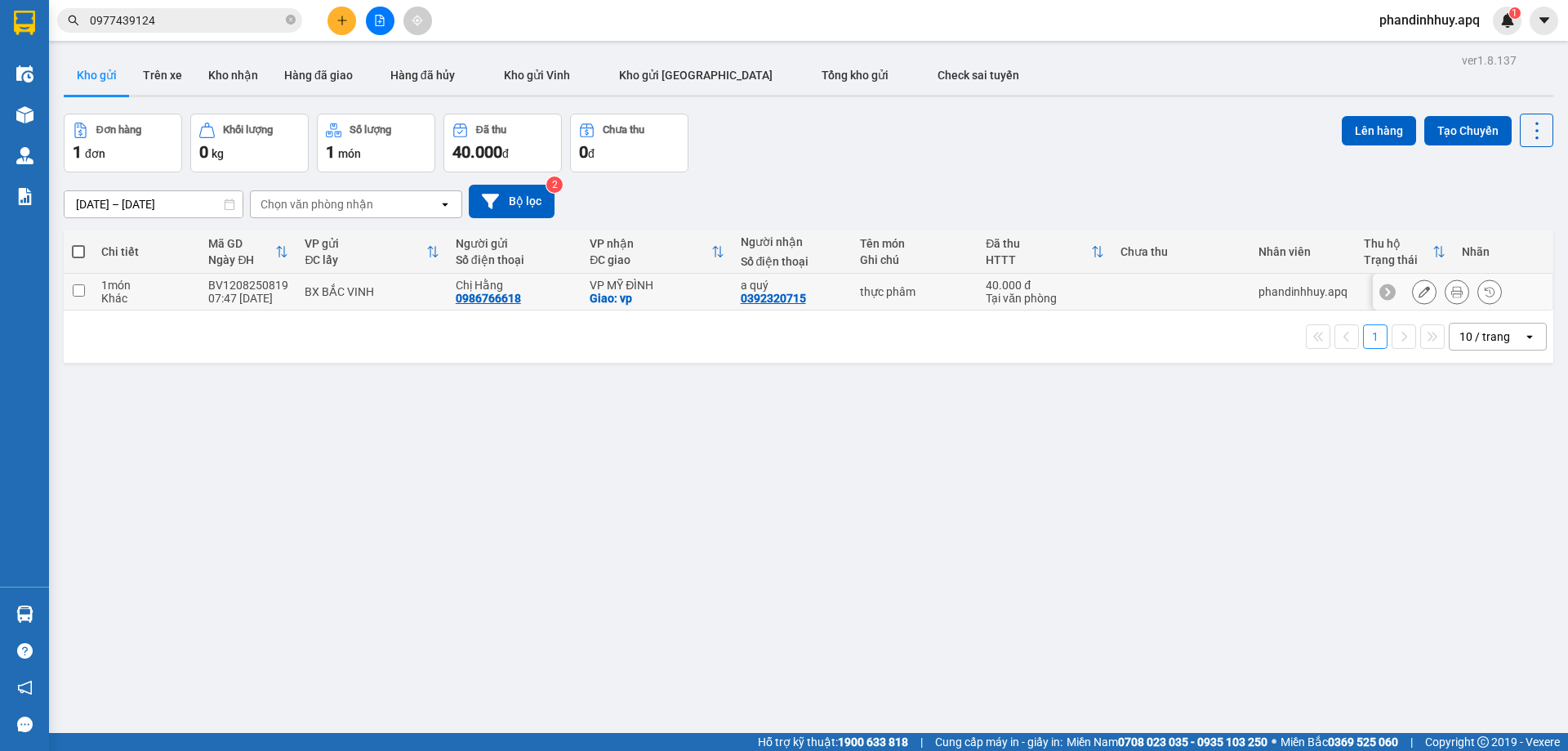
click at [371, 290] on div "BX BẮC VINH" at bounding box center [372, 292] width 134 height 13
checkbox input "true"
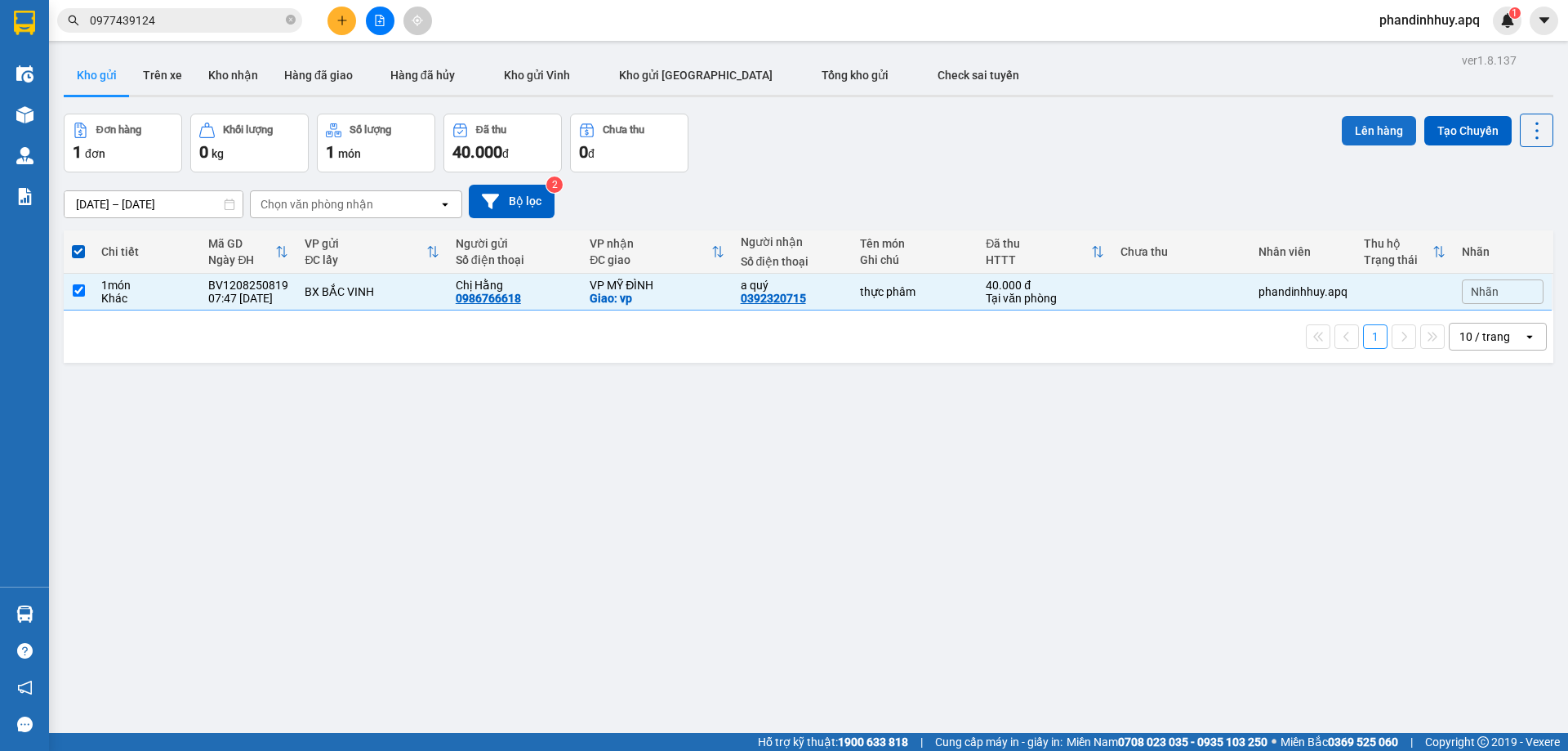
click at [1363, 127] on button "Lên hàng" at bounding box center [1378, 131] width 74 height 30
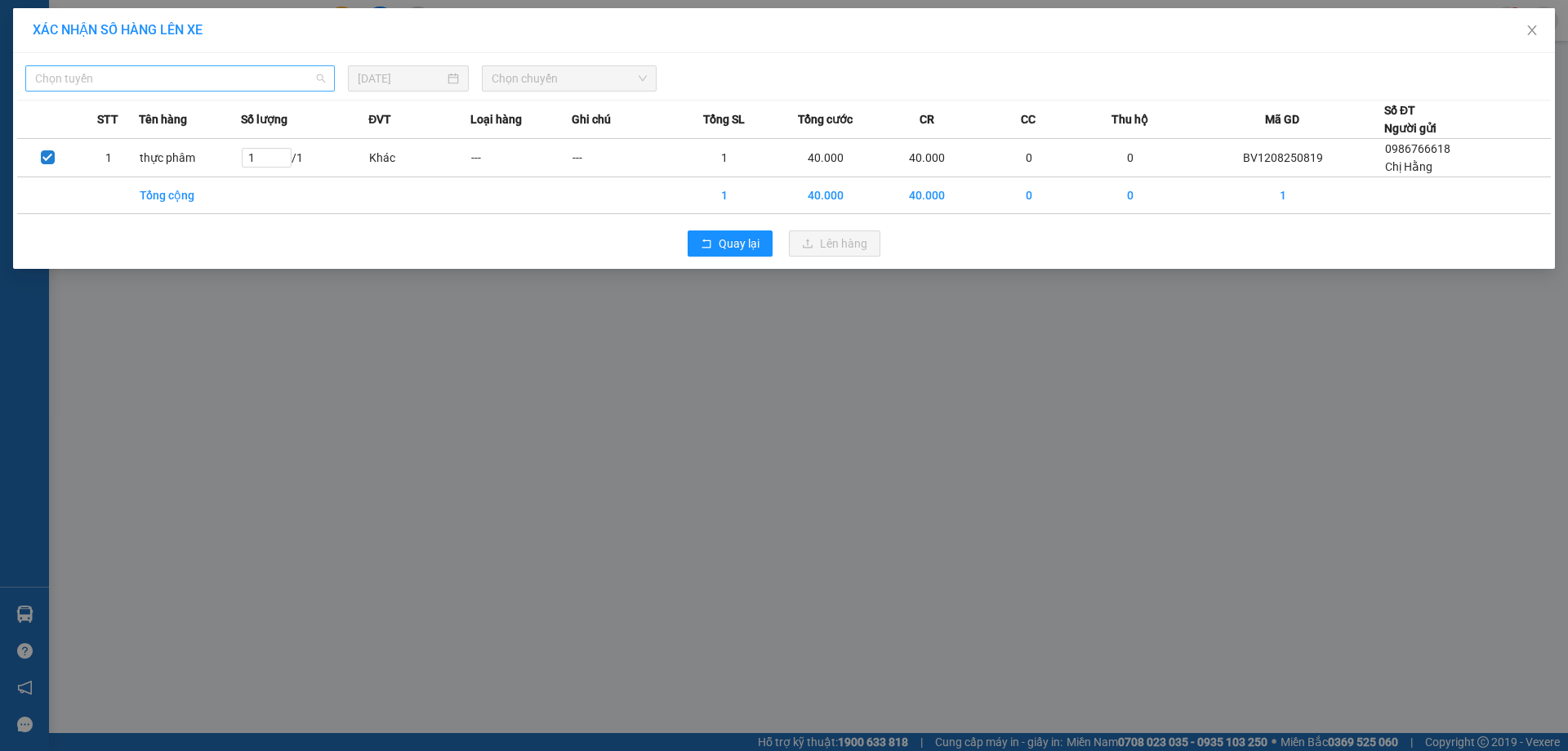
click at [203, 70] on span "Chọn tuyến" at bounding box center [180, 78] width 290 height 25
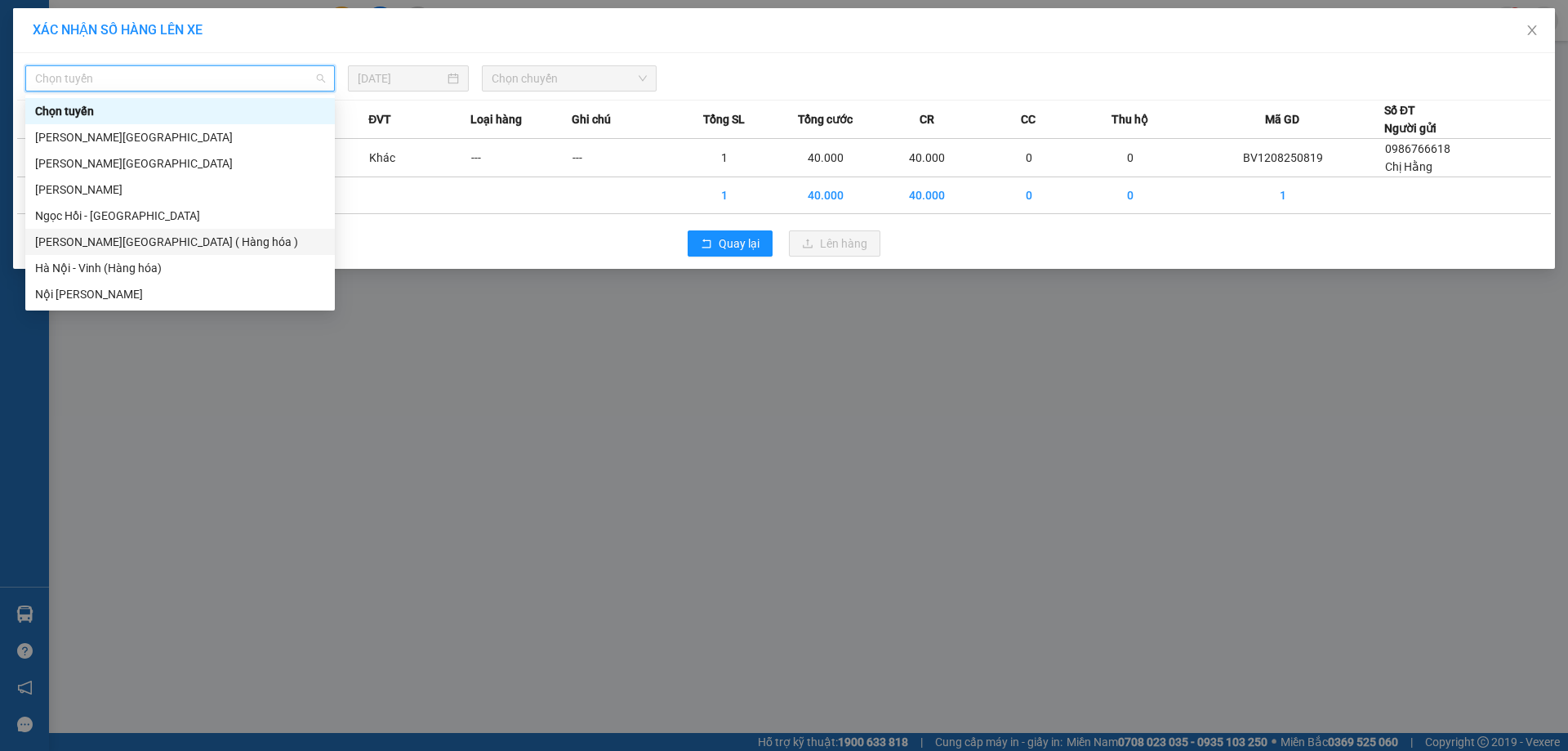
click at [131, 237] on div "[PERSON_NAME][GEOGRAPHIC_DATA] ( Hàng hóa )" at bounding box center [180, 241] width 290 height 18
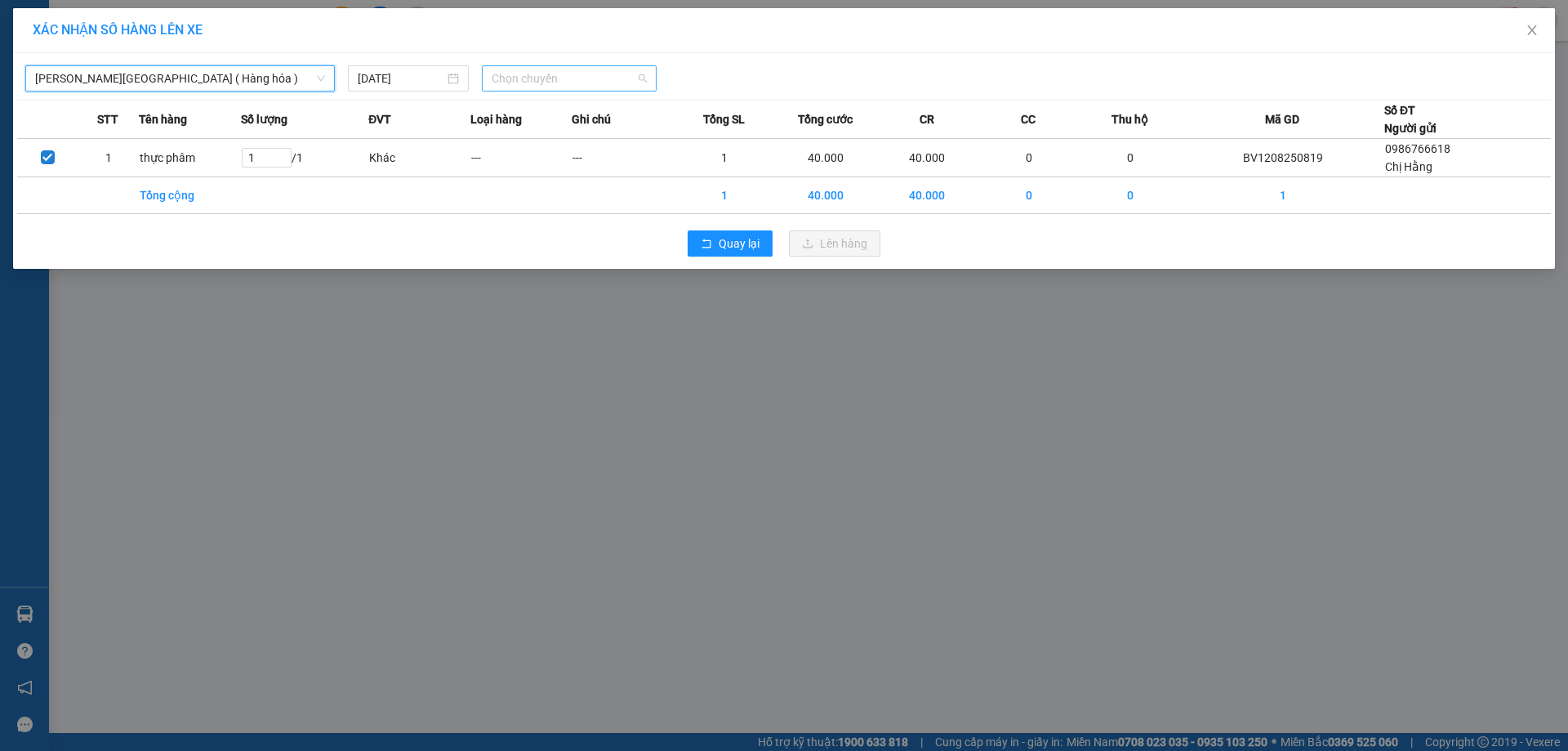
click at [641, 77] on span "Chọn chuyến" at bounding box center [569, 78] width 155 height 25
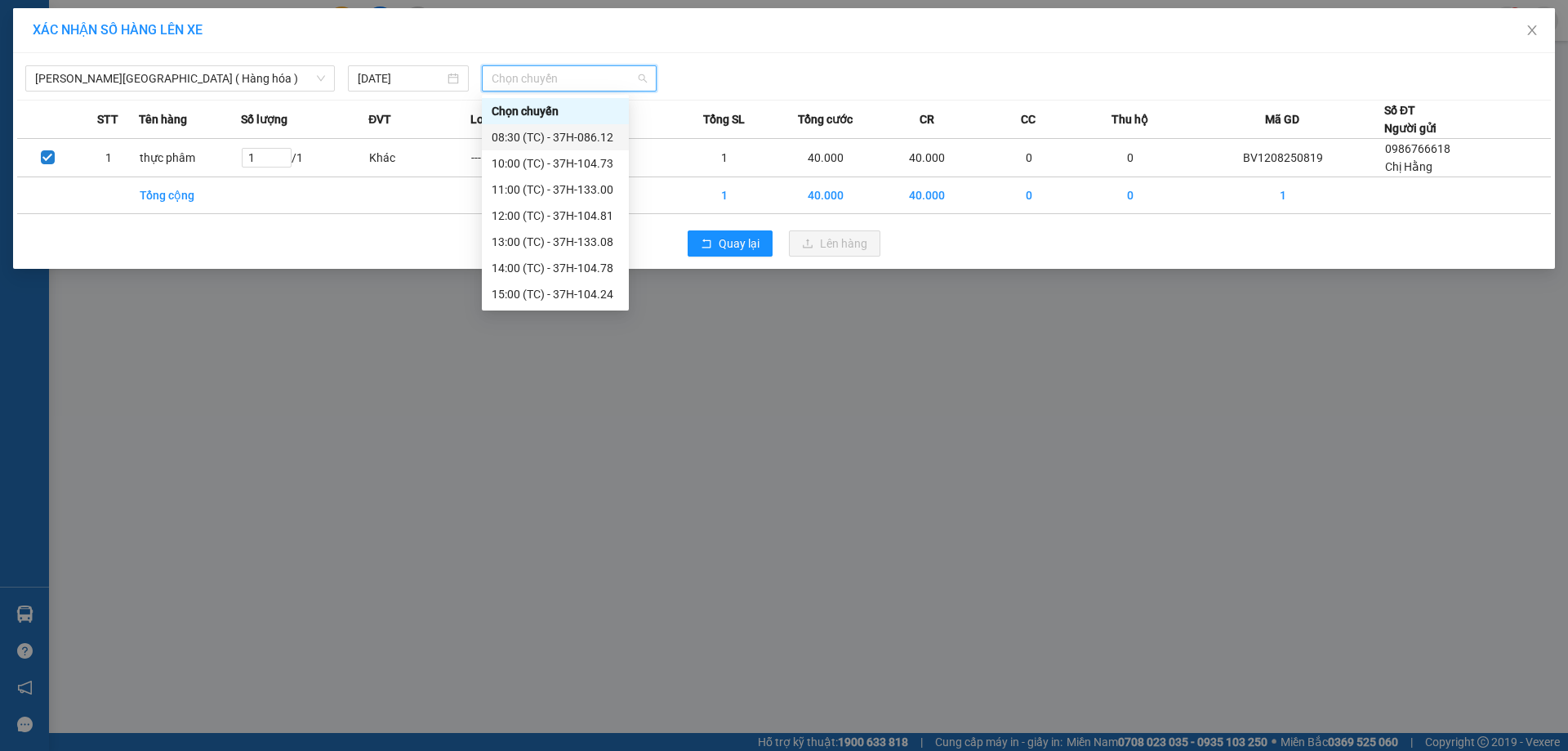
click at [592, 138] on div "08:30 (TC) - 37H-086.12" at bounding box center [555, 137] width 128 height 18
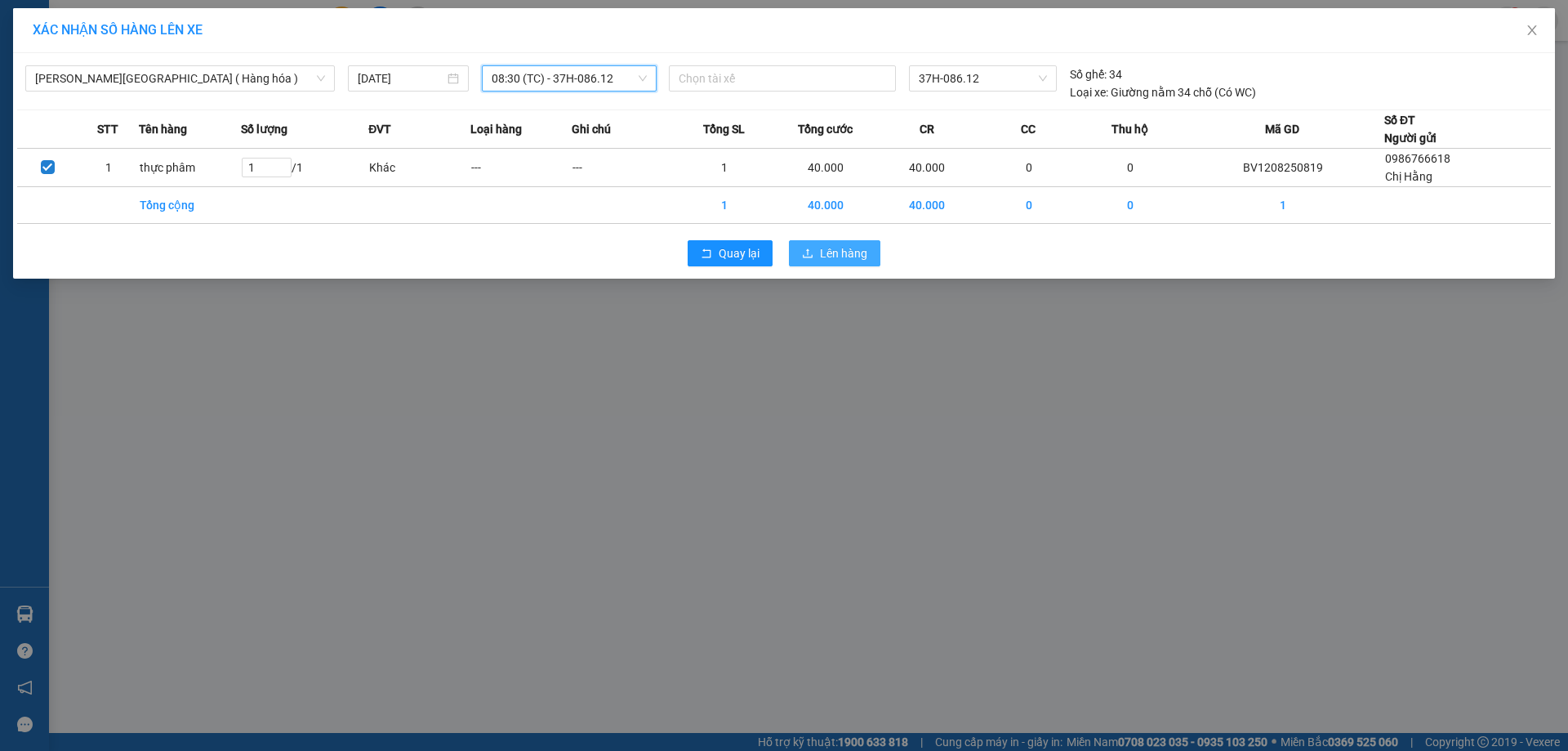
click at [830, 252] on span "Lên hàng" at bounding box center [844, 253] width 48 height 18
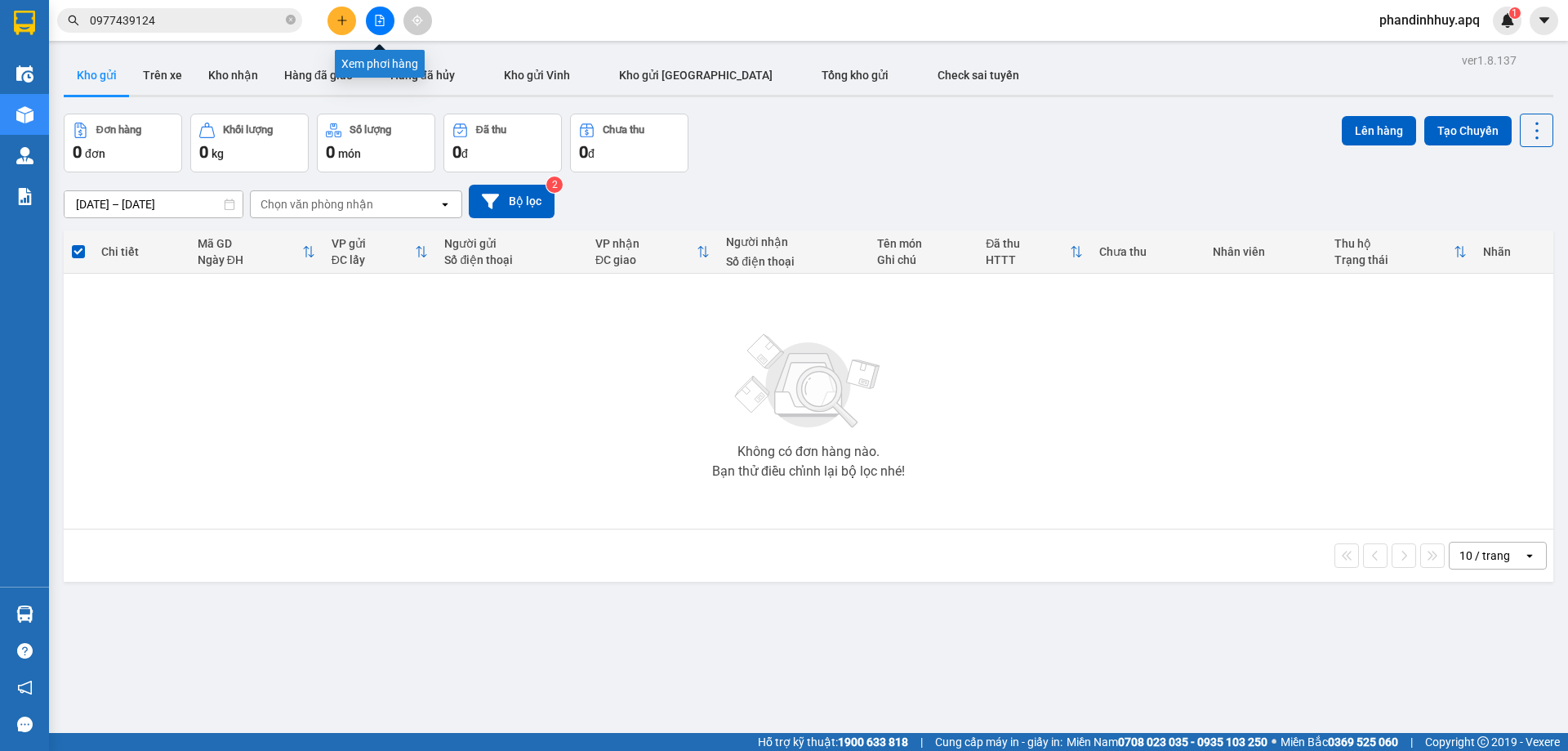
click at [379, 20] on icon "file-add" at bounding box center [380, 20] width 11 height 11
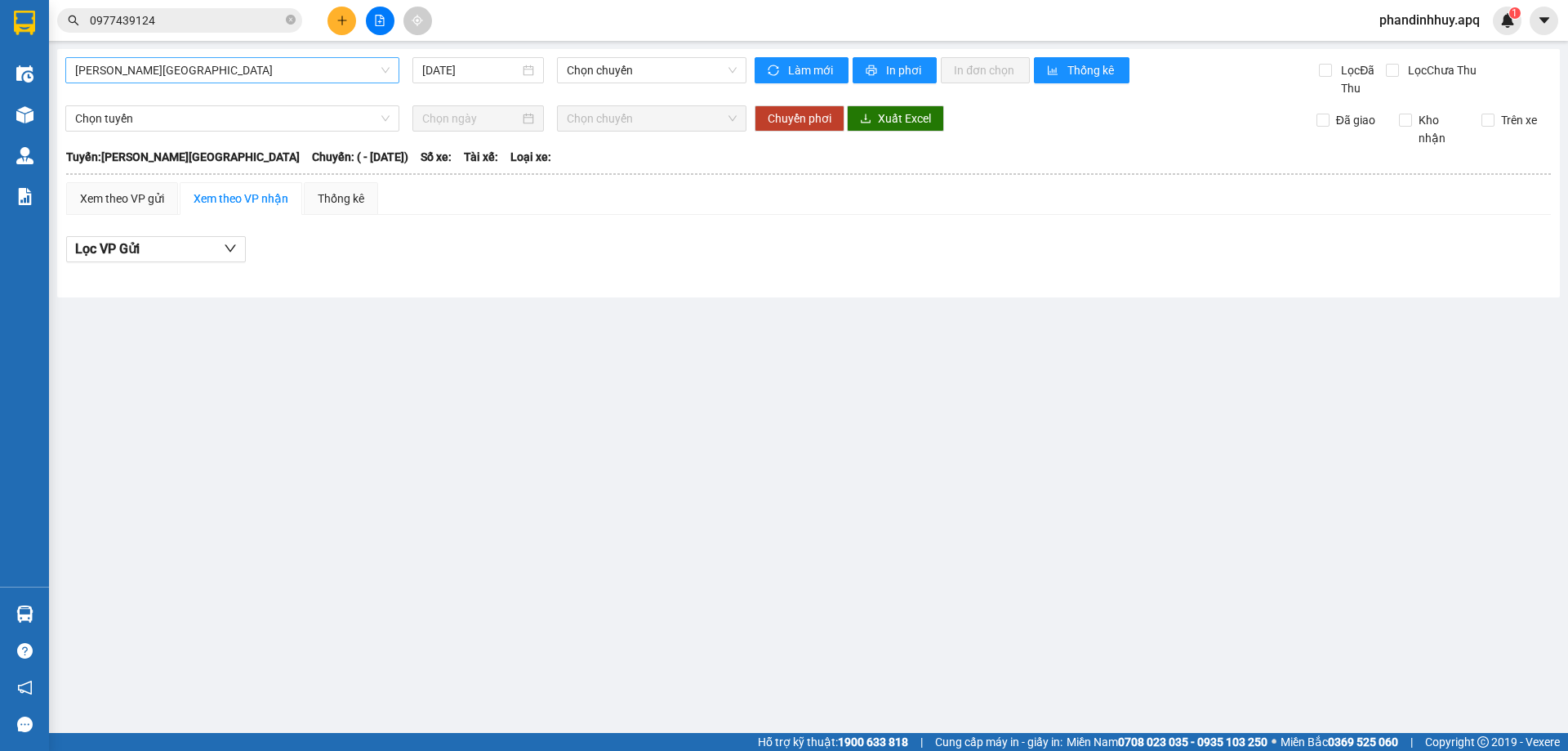
click at [346, 76] on span "[PERSON_NAME][GEOGRAPHIC_DATA]" at bounding box center [232, 71] width 314 height 25
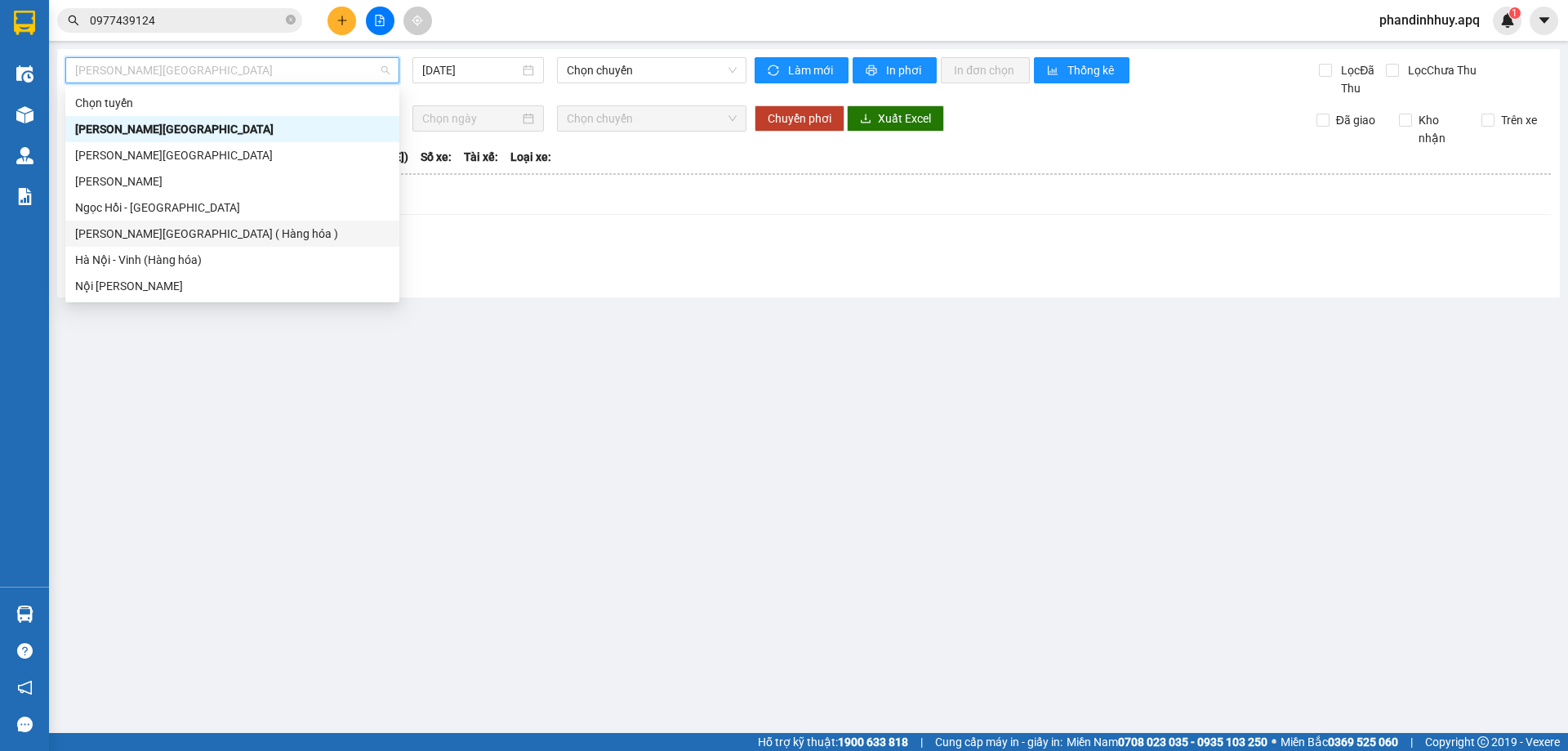
click at [175, 235] on div "[PERSON_NAME][GEOGRAPHIC_DATA] ( Hàng hóa )" at bounding box center [232, 233] width 314 height 18
type input "[DATE]"
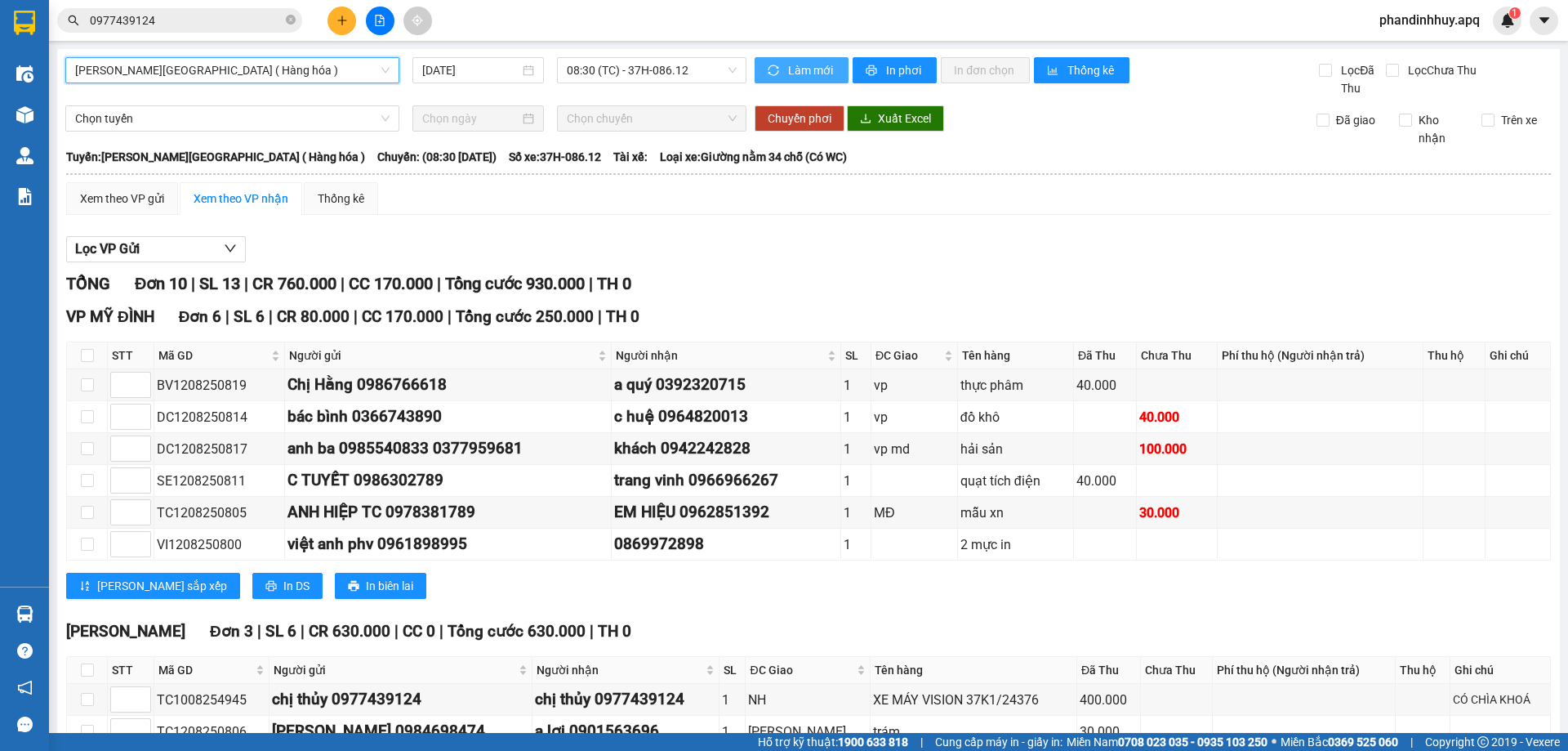
click at [826, 67] on span "Làm mới" at bounding box center [812, 70] width 48 height 18
click at [901, 69] on span "In phơi" at bounding box center [904, 70] width 37 height 18
